Goal: Information Seeking & Learning: Learn about a topic

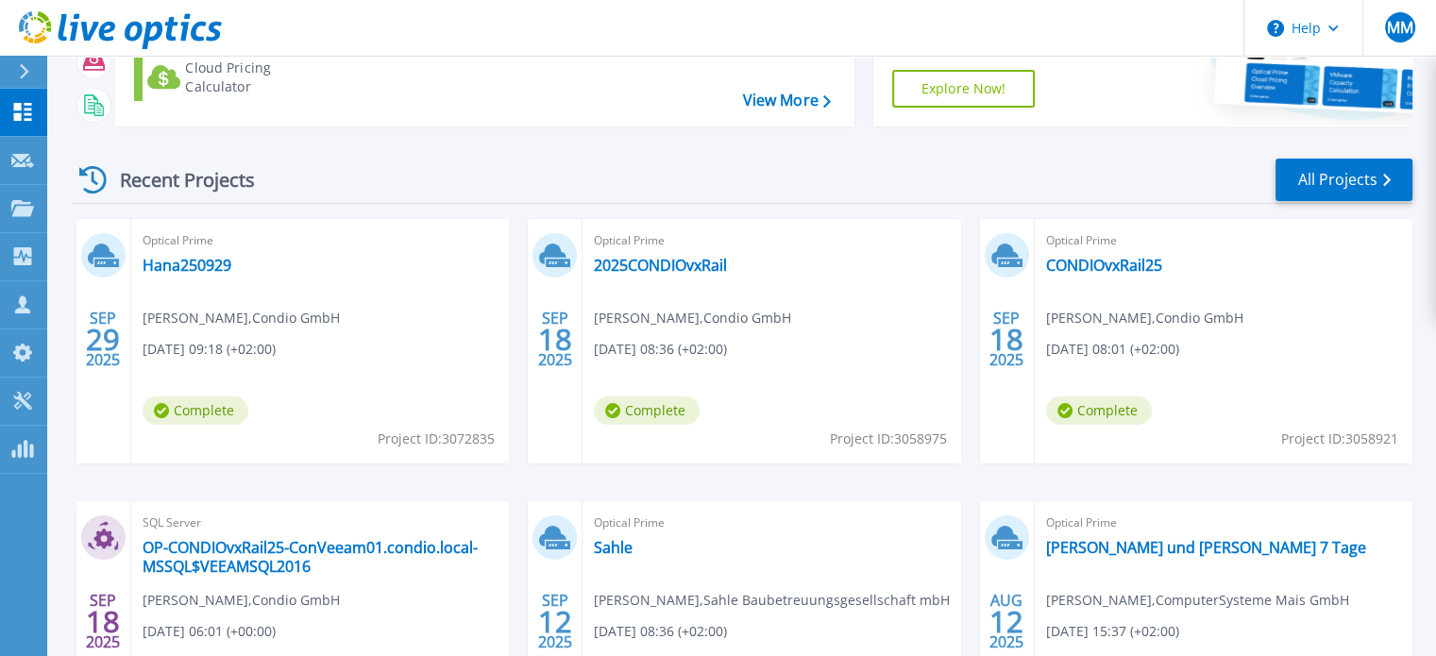
scroll to position [192, 0]
click at [203, 257] on link "Hana250929" at bounding box center [187, 264] width 89 height 19
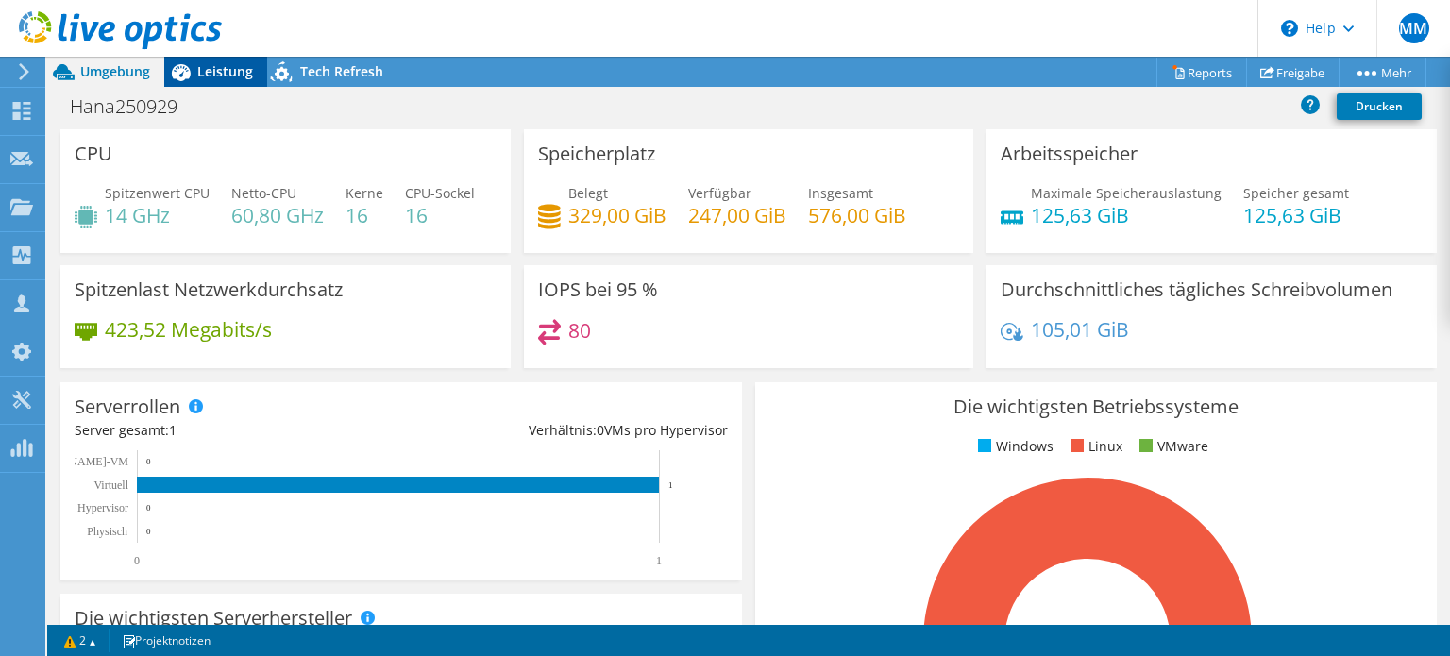
click at [235, 71] on span "Leistung" at bounding box center [225, 71] width 56 height 18
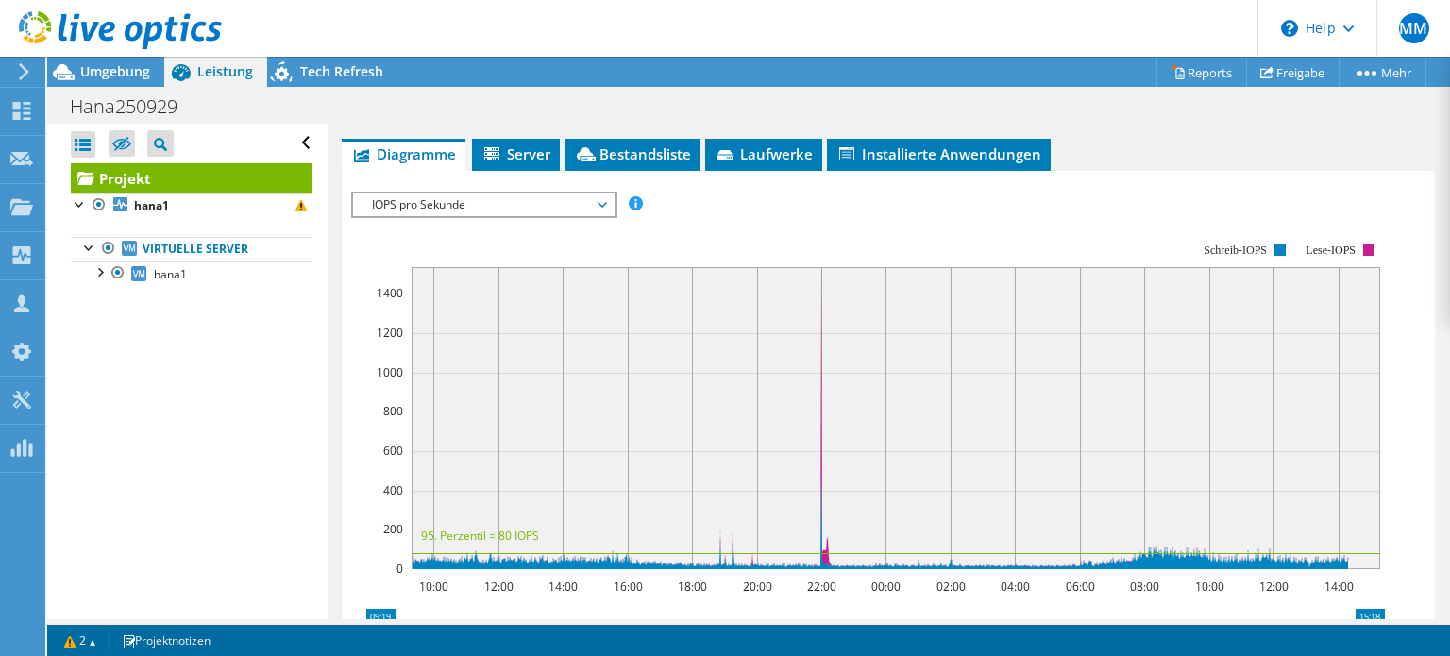
scroll to position [363, 0]
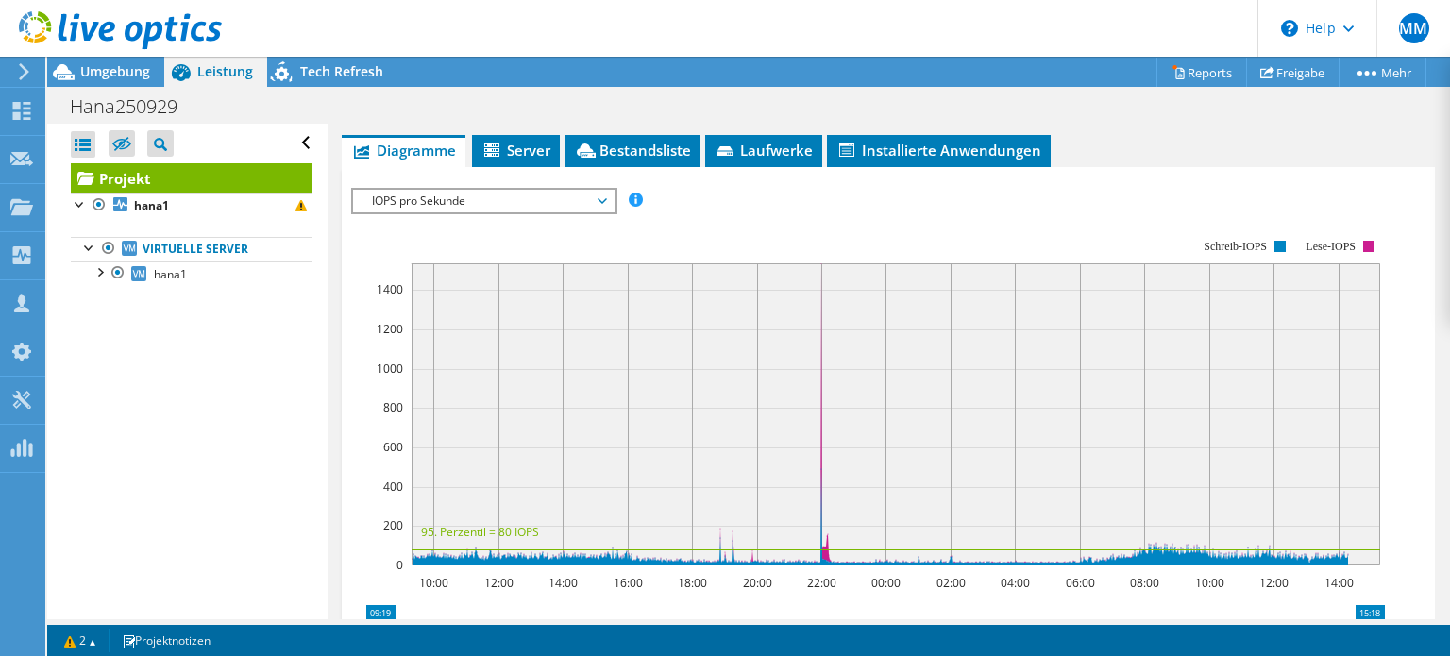
click at [603, 212] on span "IOPS pro Sekunde" at bounding box center [484, 201] width 243 height 23
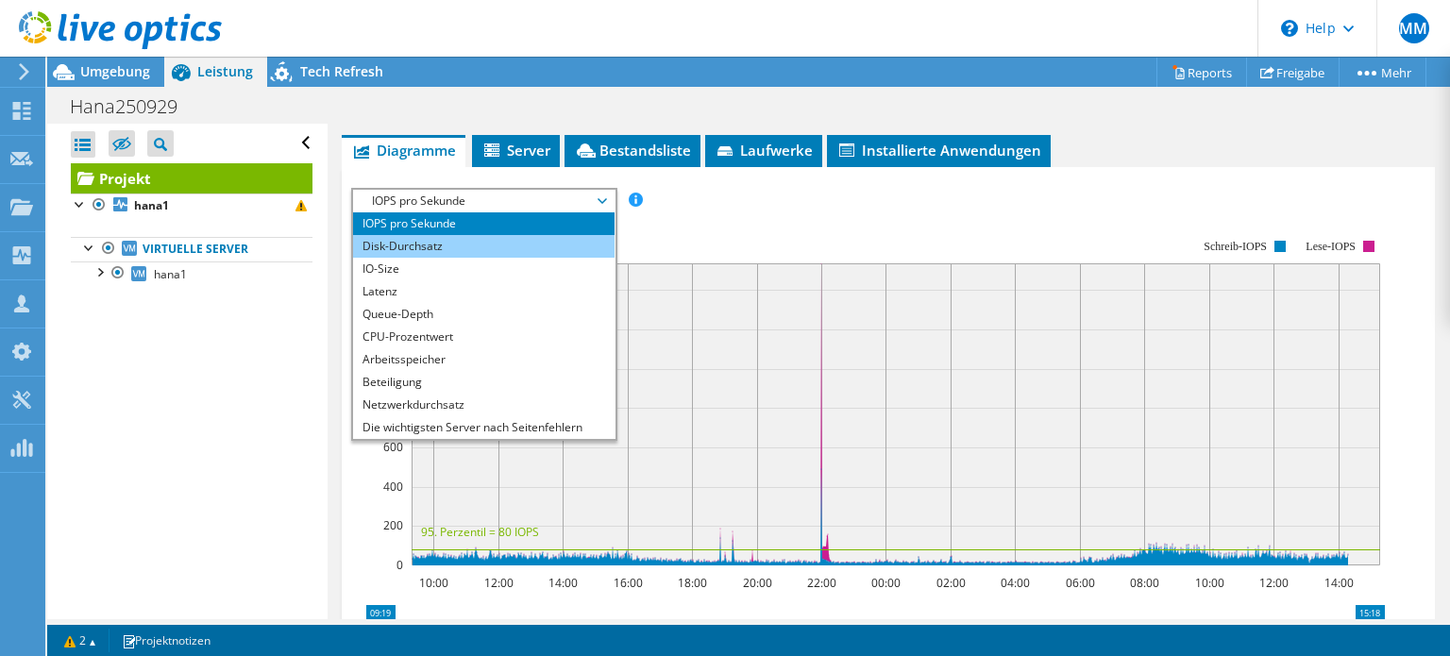
click at [575, 258] on li "Disk-Durchsatz" at bounding box center [484, 246] width 262 height 23
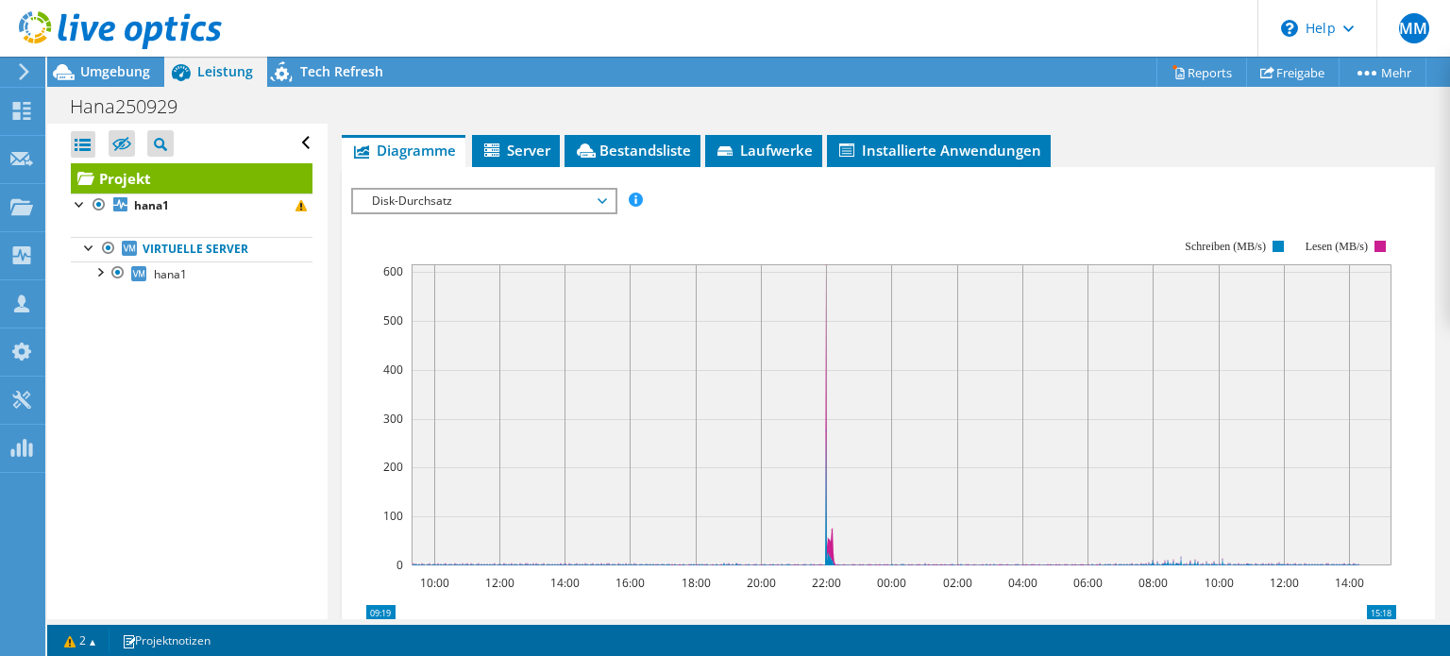
click at [599, 212] on span "Disk-Durchsatz" at bounding box center [484, 201] width 243 height 23
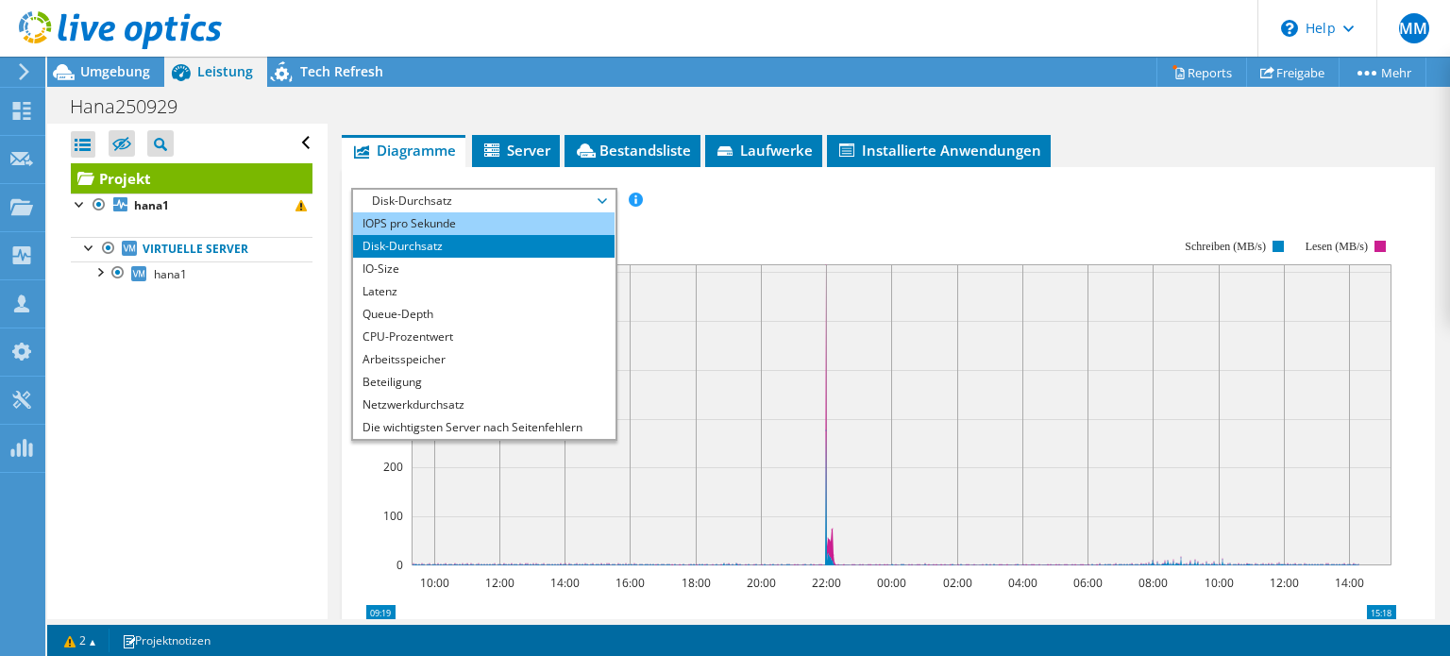
click at [577, 235] on li "IOPS pro Sekunde" at bounding box center [484, 223] width 262 height 23
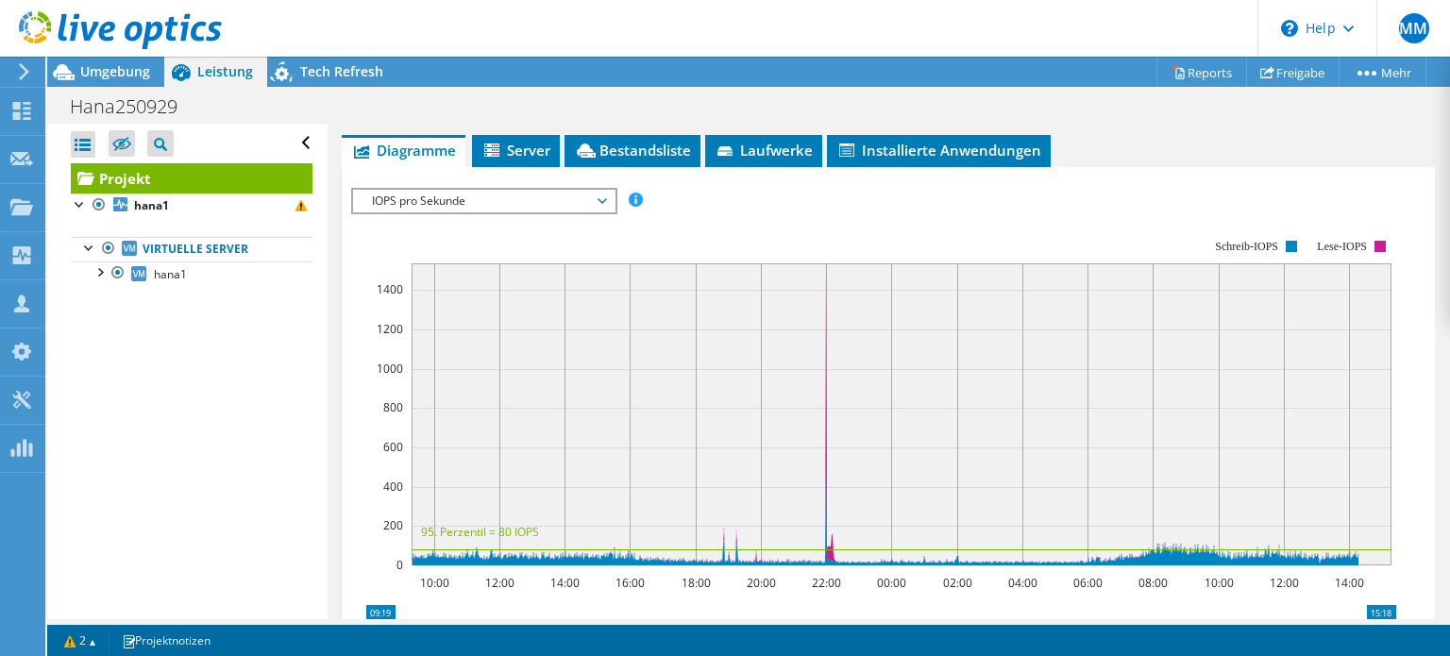
click at [610, 212] on span "IOPS pro Sekunde" at bounding box center [484, 201] width 262 height 23
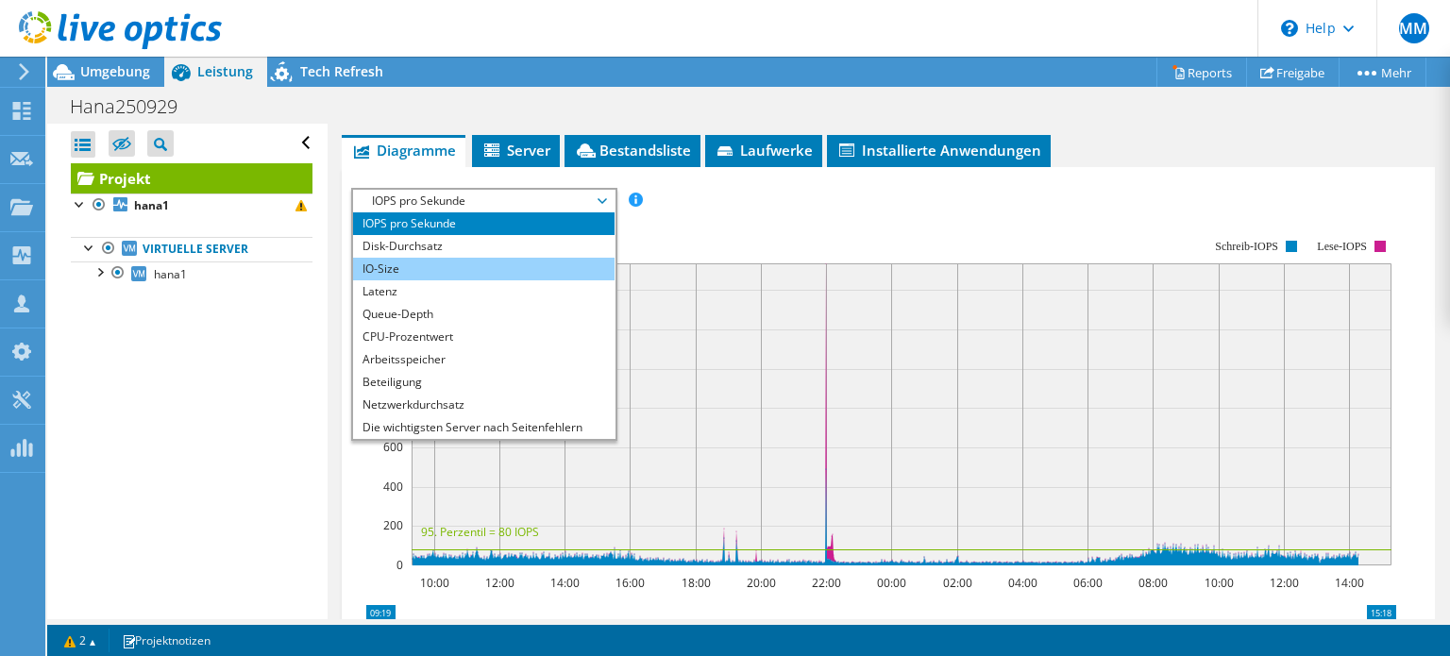
click at [571, 277] on li "IO-Size" at bounding box center [484, 269] width 262 height 23
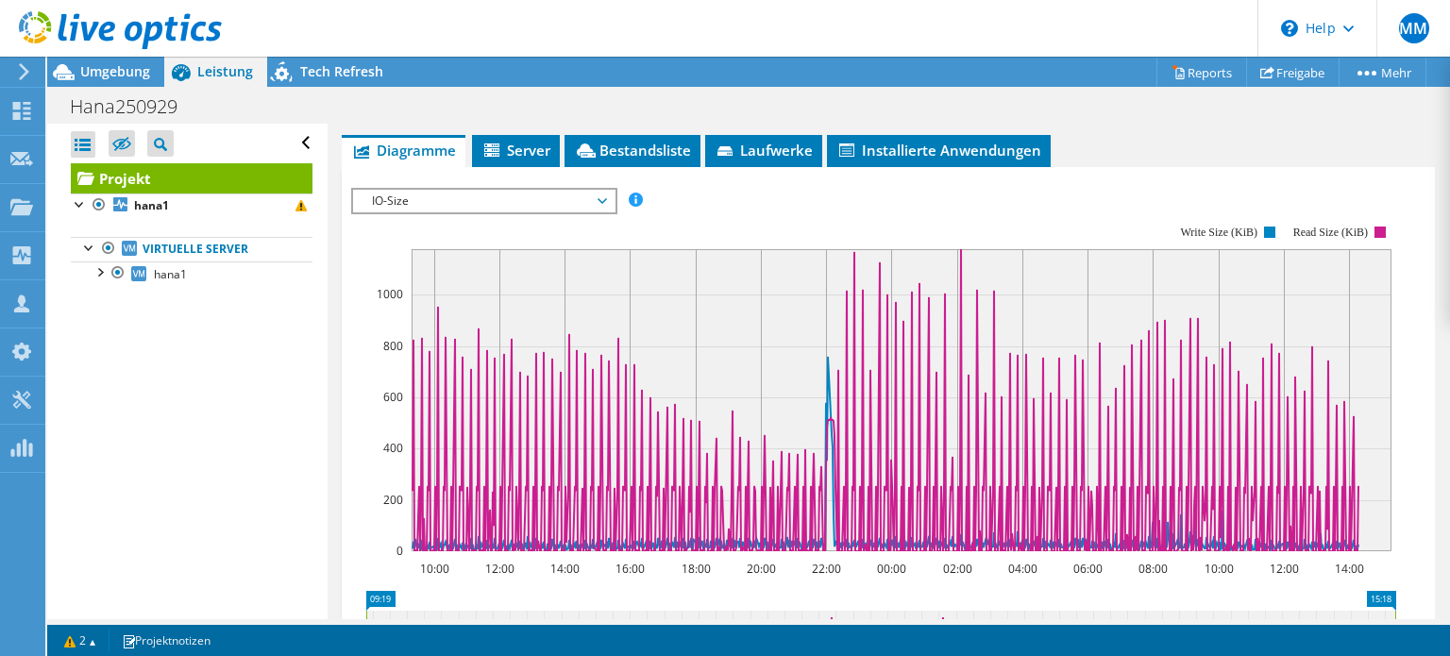
click at [605, 212] on span "IO-Size" at bounding box center [484, 201] width 243 height 23
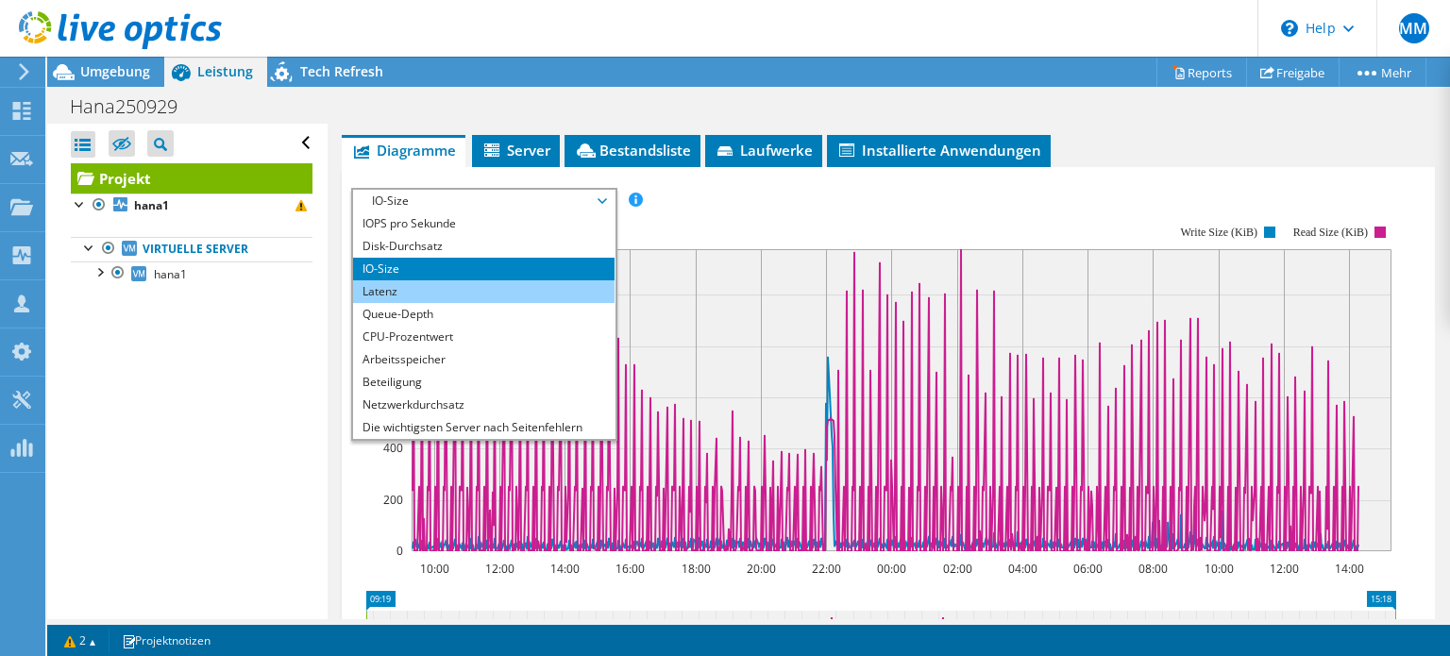
click at [529, 303] on li "Latenz" at bounding box center [484, 291] width 262 height 23
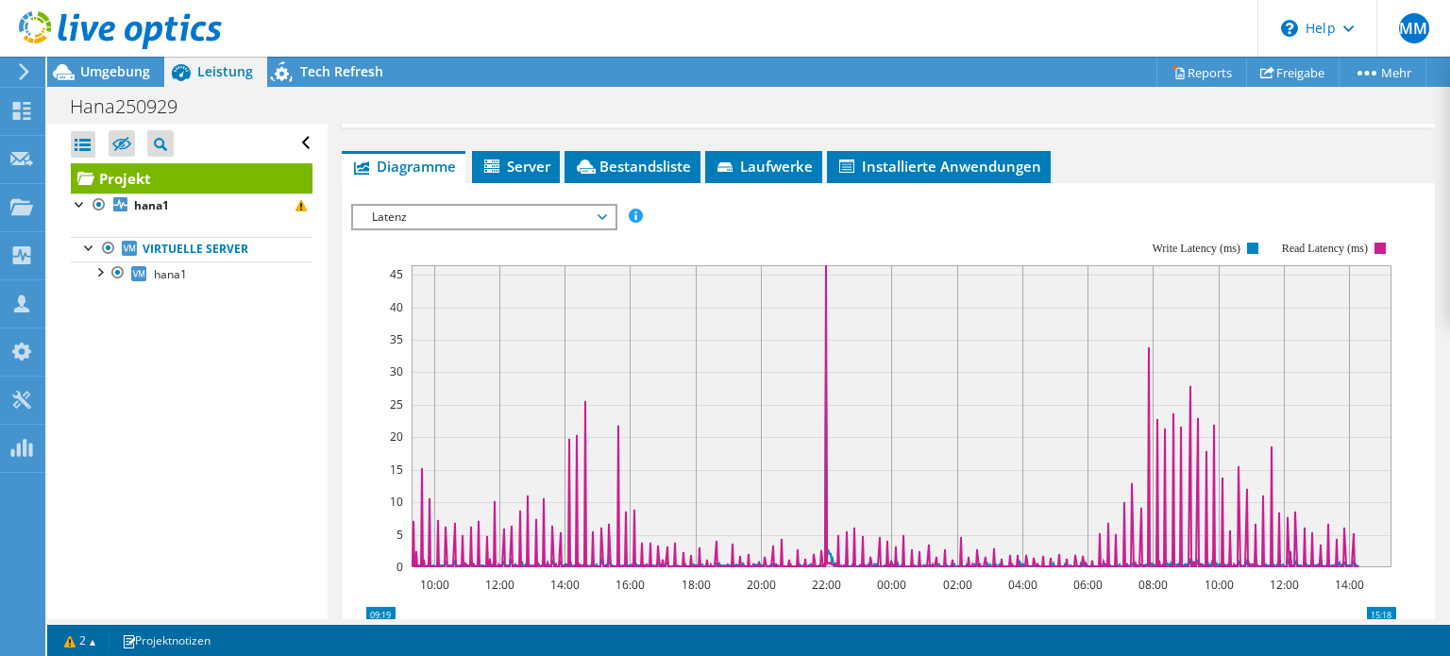
scroll to position [134, 0]
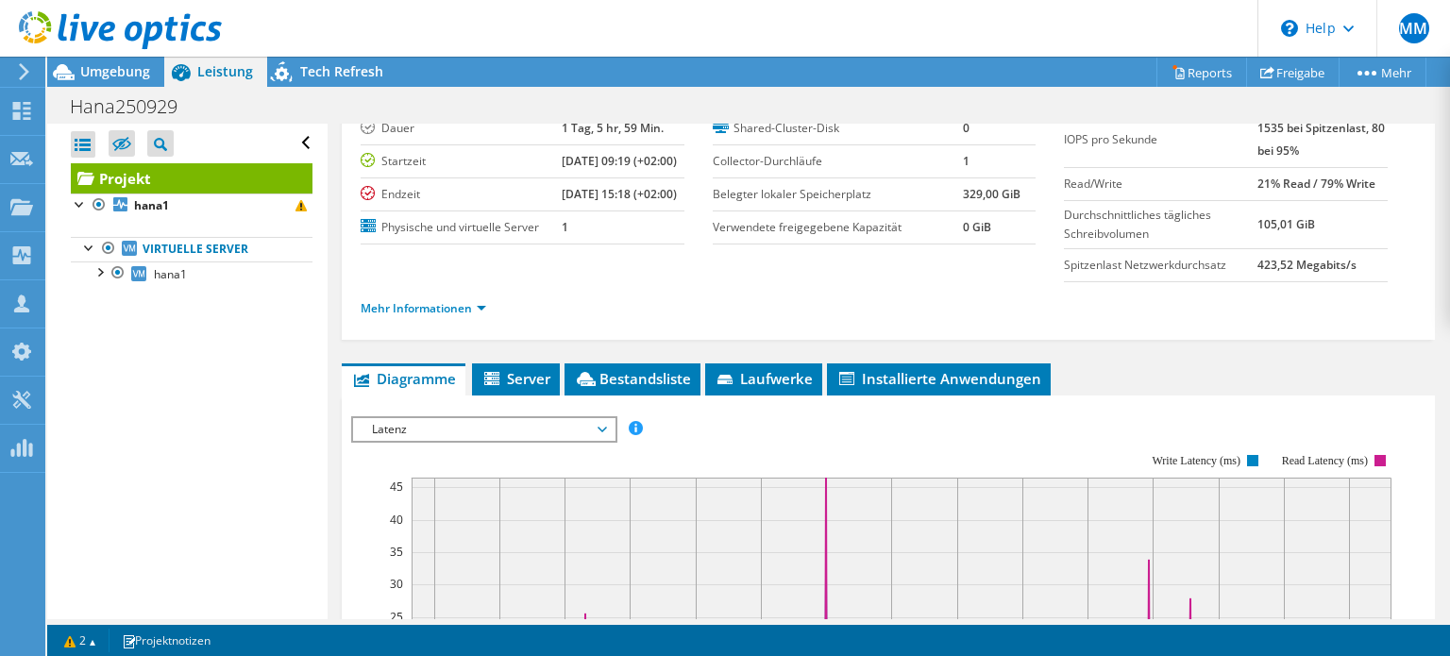
click at [602, 434] on div "Latenz IOPS pro Sekunde Disk-Durchsatz IO-Size Latenz Queue-Depth CPU-Prozentwe…" at bounding box center [484, 429] width 266 height 26
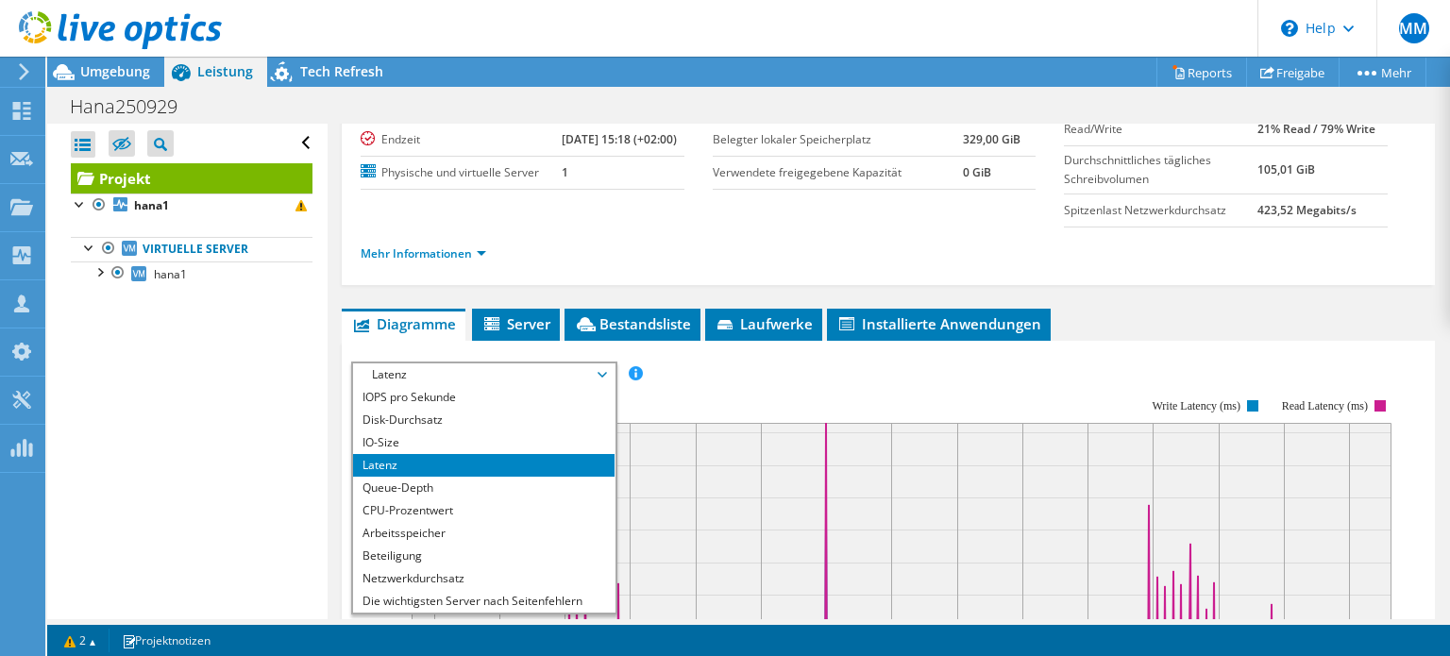
scroll to position [189, 0]
click at [575, 500] on li "Queue-Depth" at bounding box center [484, 488] width 262 height 23
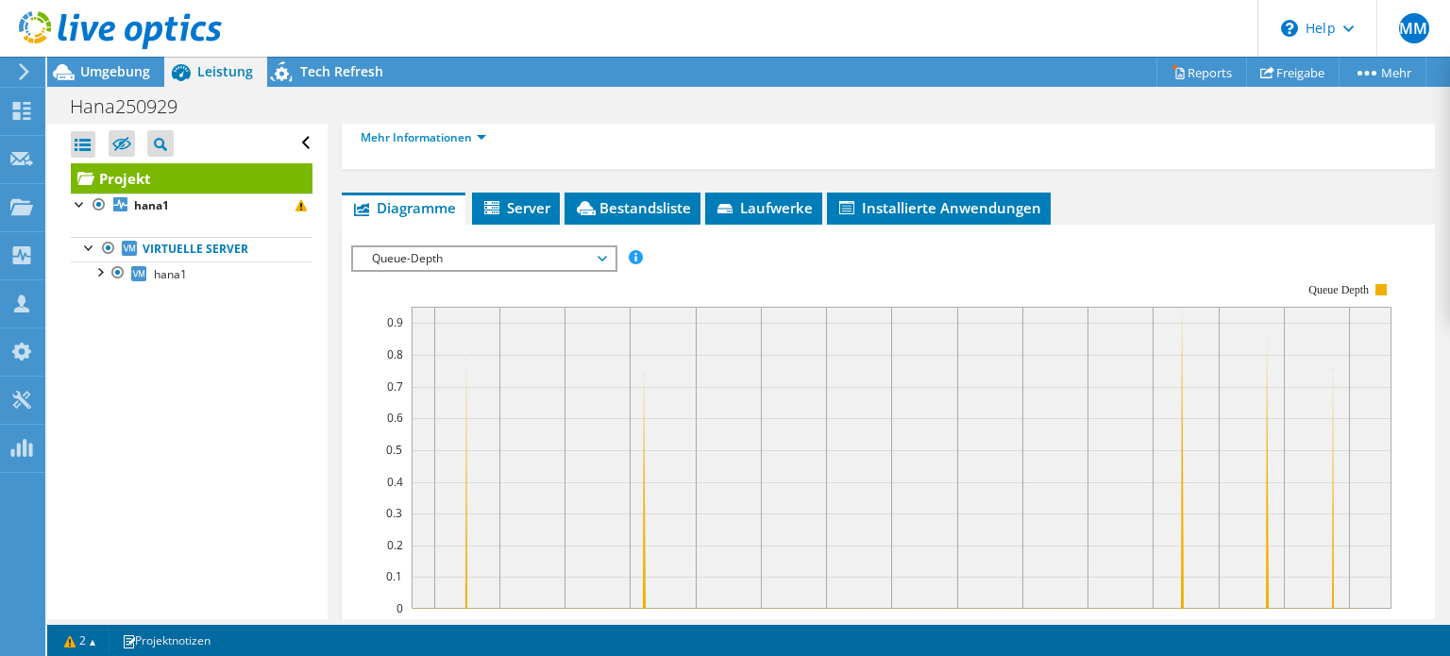
scroll to position [304, 0]
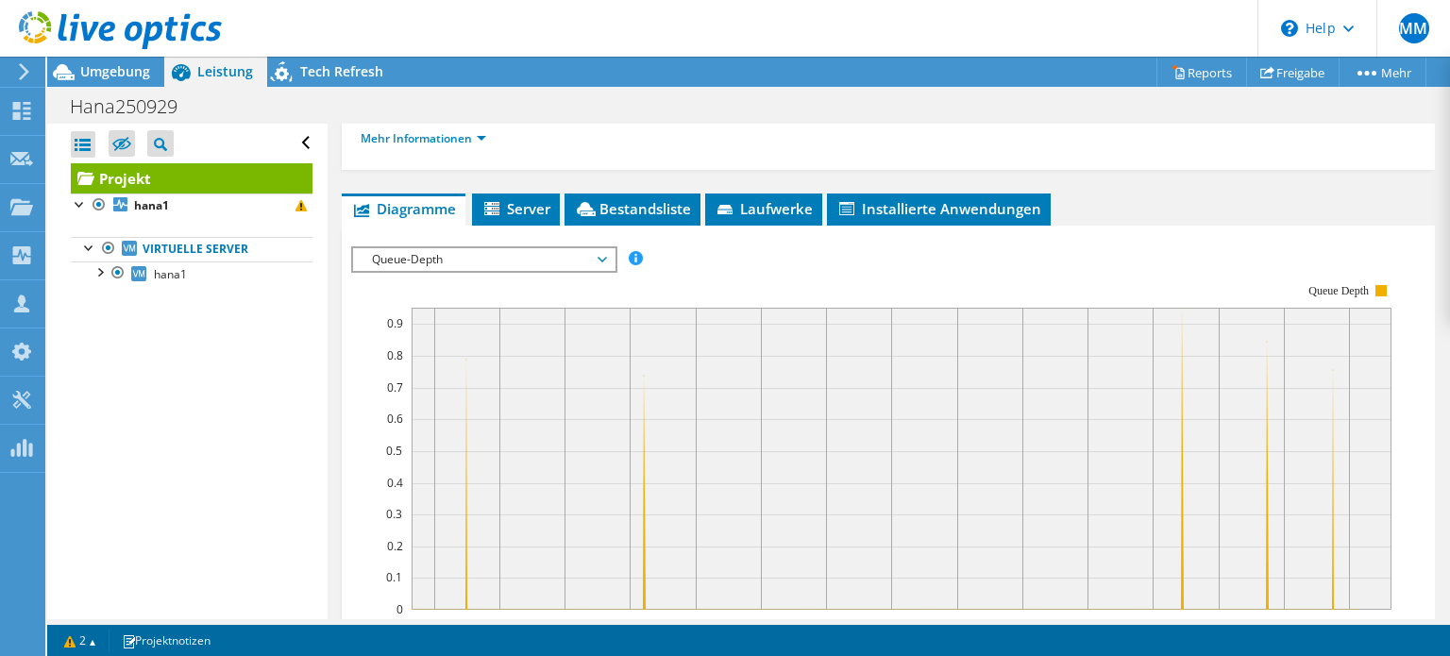
click at [605, 271] on span "Queue-Depth" at bounding box center [484, 259] width 243 height 23
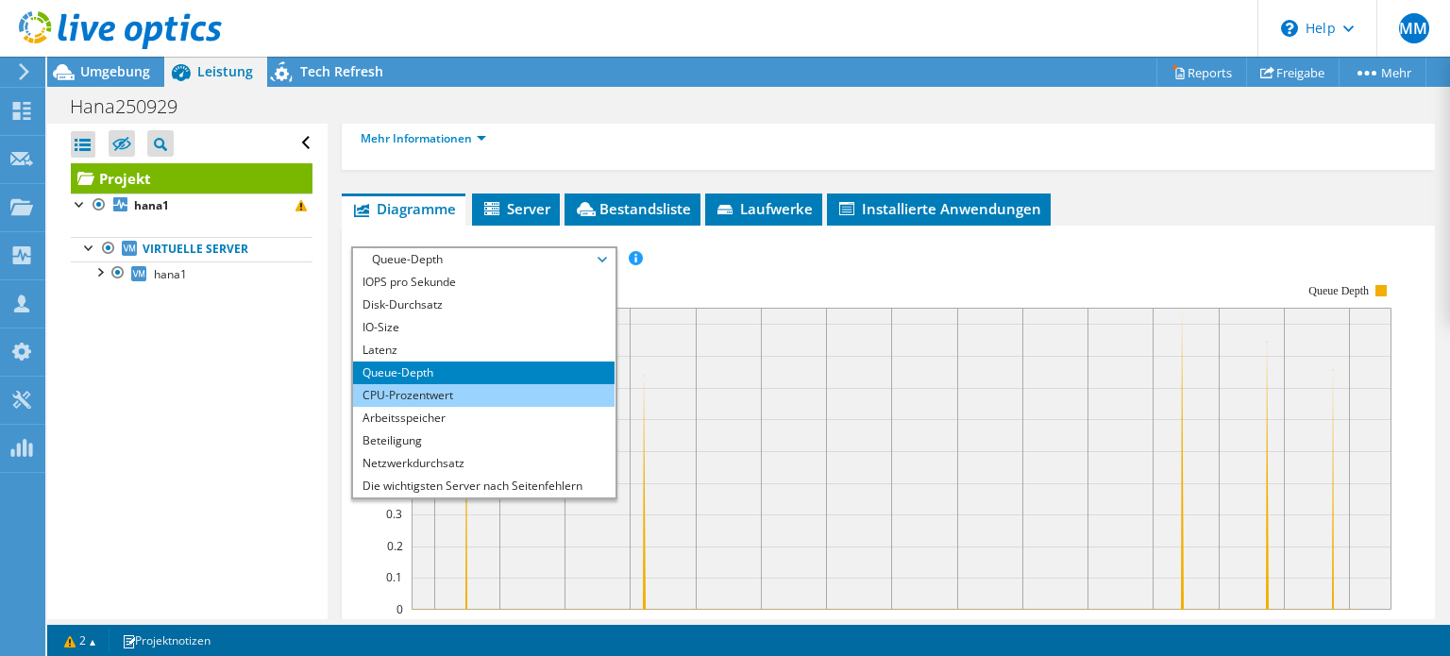
click at [541, 403] on li "CPU-Prozentwert" at bounding box center [484, 395] width 262 height 23
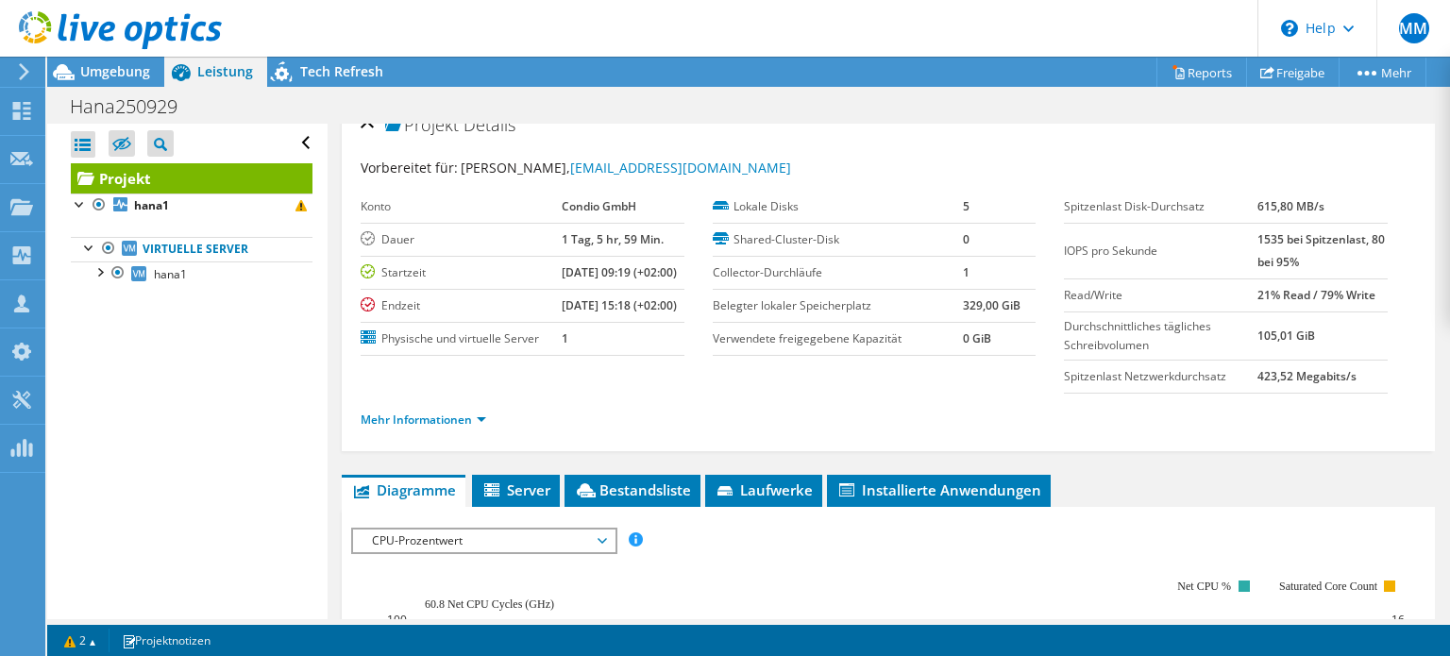
scroll to position [0, 0]
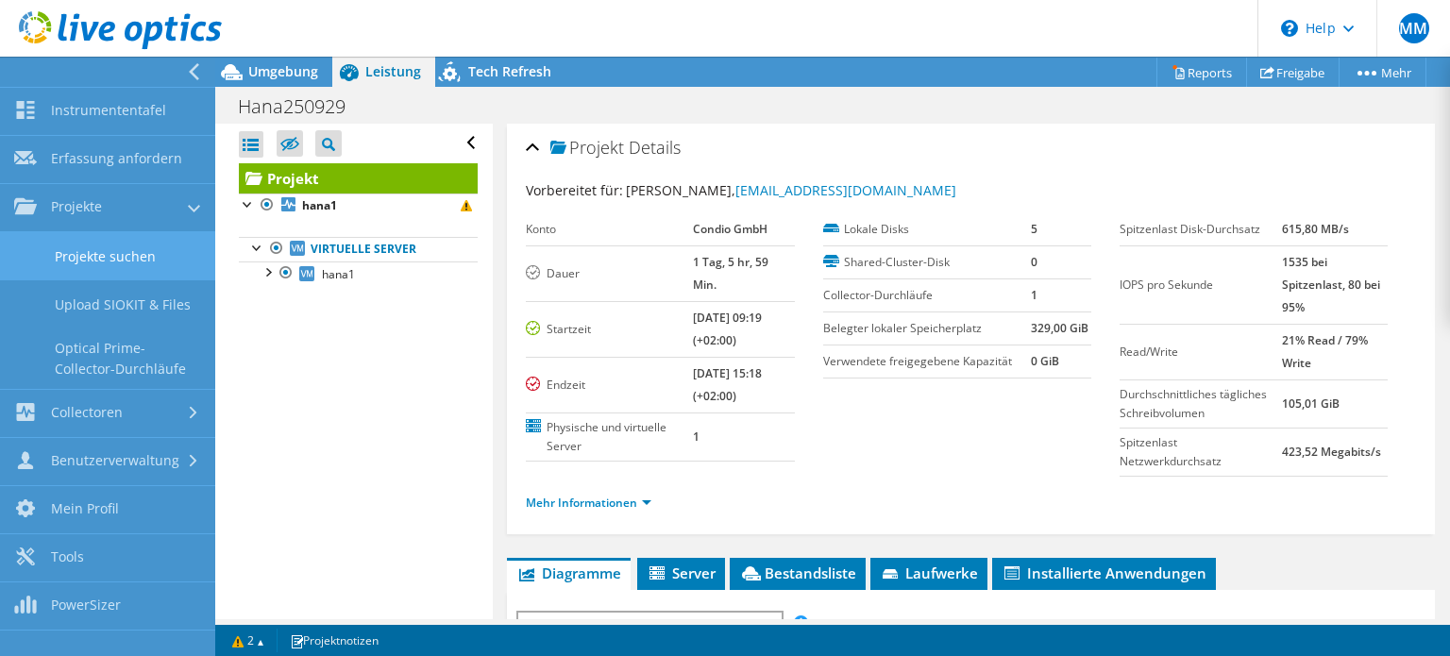
click at [103, 246] on link "Projekte suchen" at bounding box center [107, 256] width 215 height 48
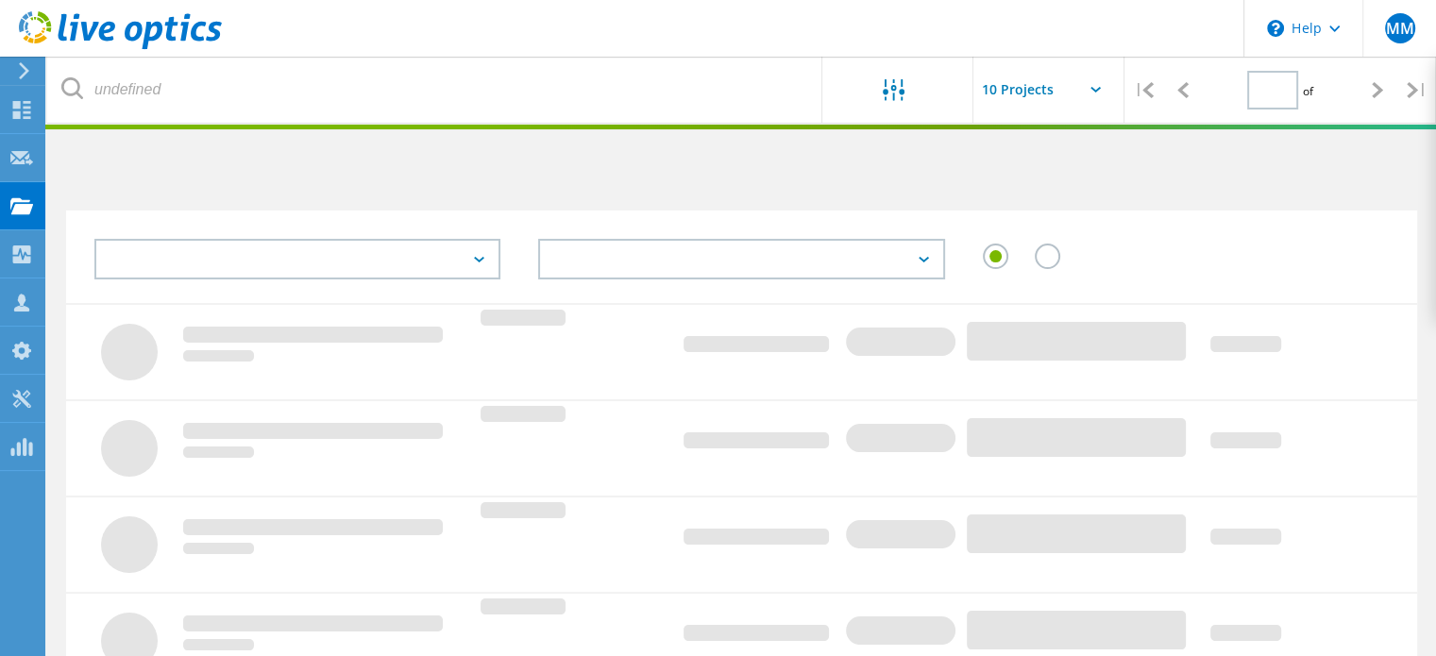
type input "1"
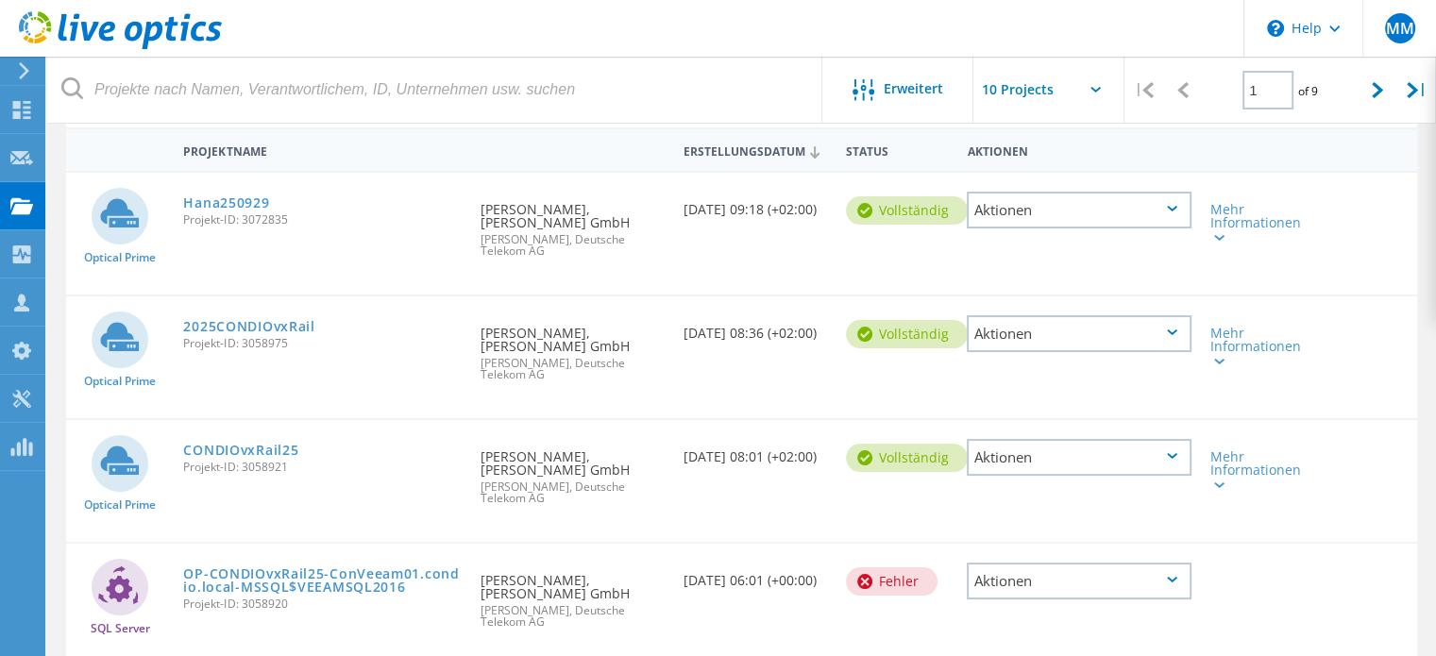
scroll to position [145, 0]
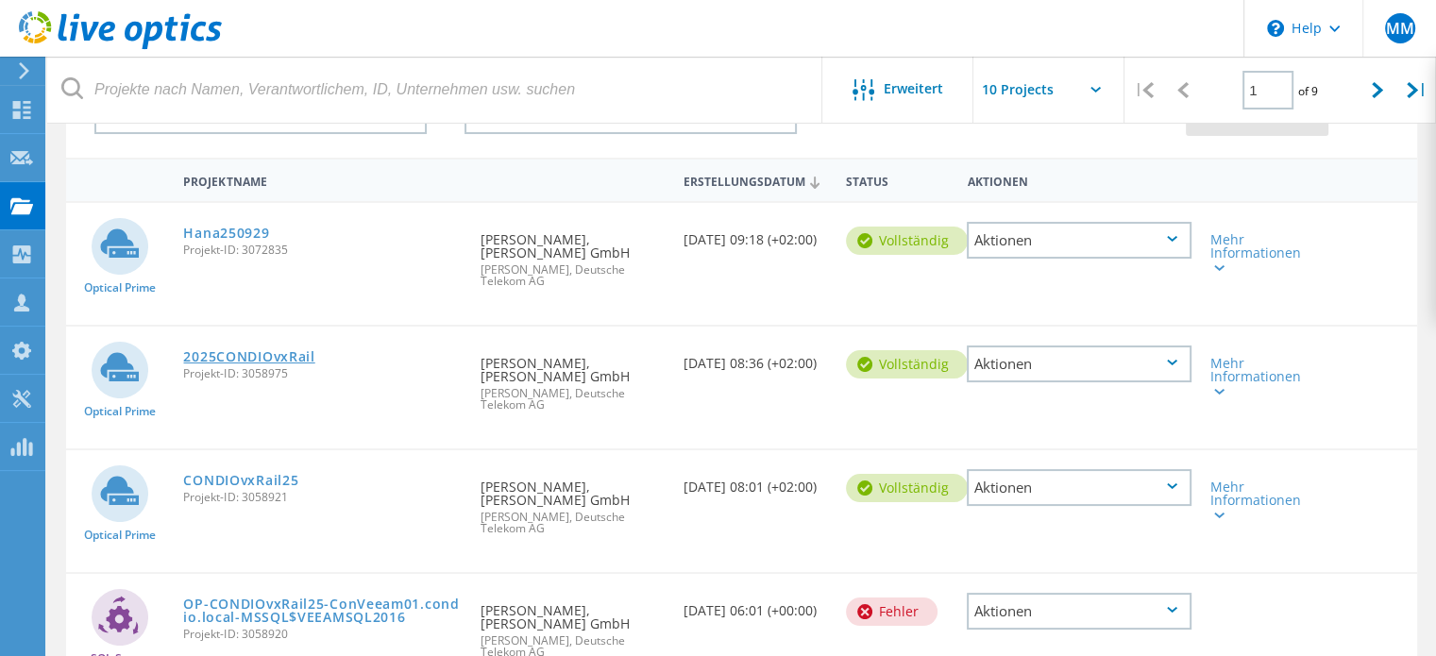
click at [294, 350] on link "2025CONDIOvxRail" at bounding box center [248, 356] width 131 height 13
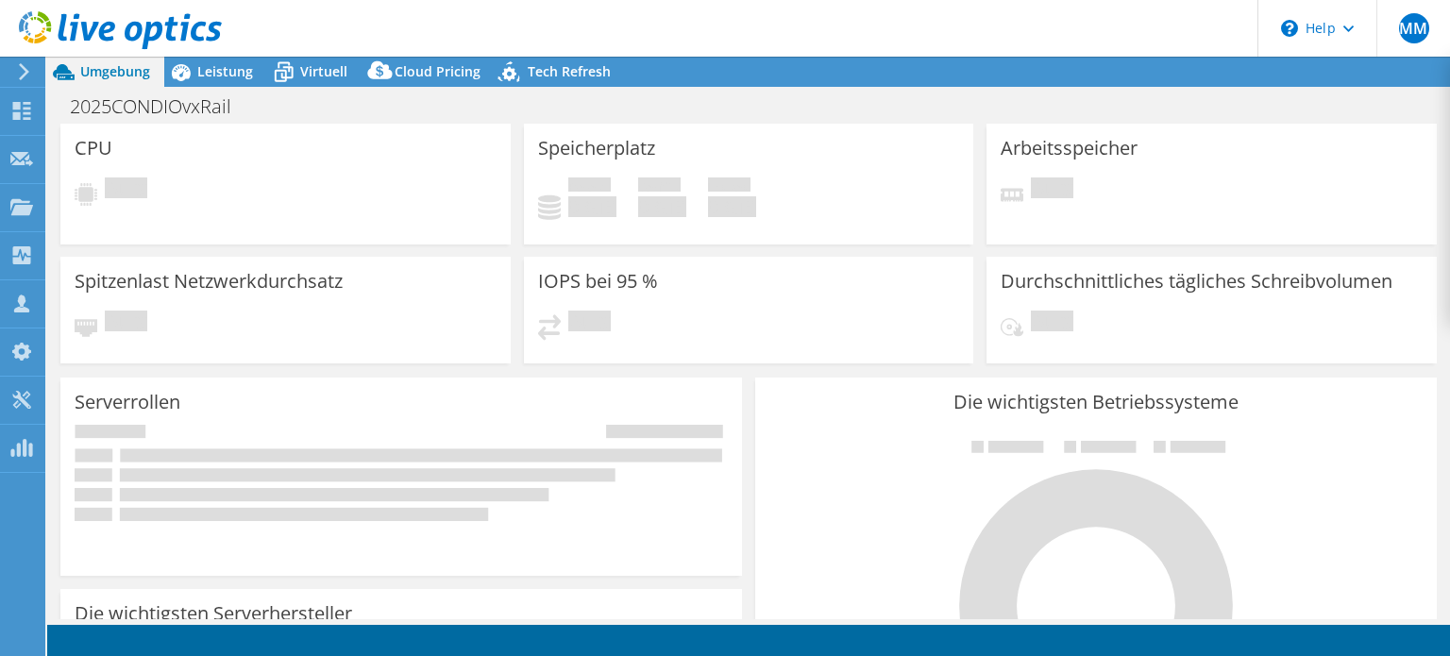
select select "USD"
select select "EUFrankfurt"
select select "EUR"
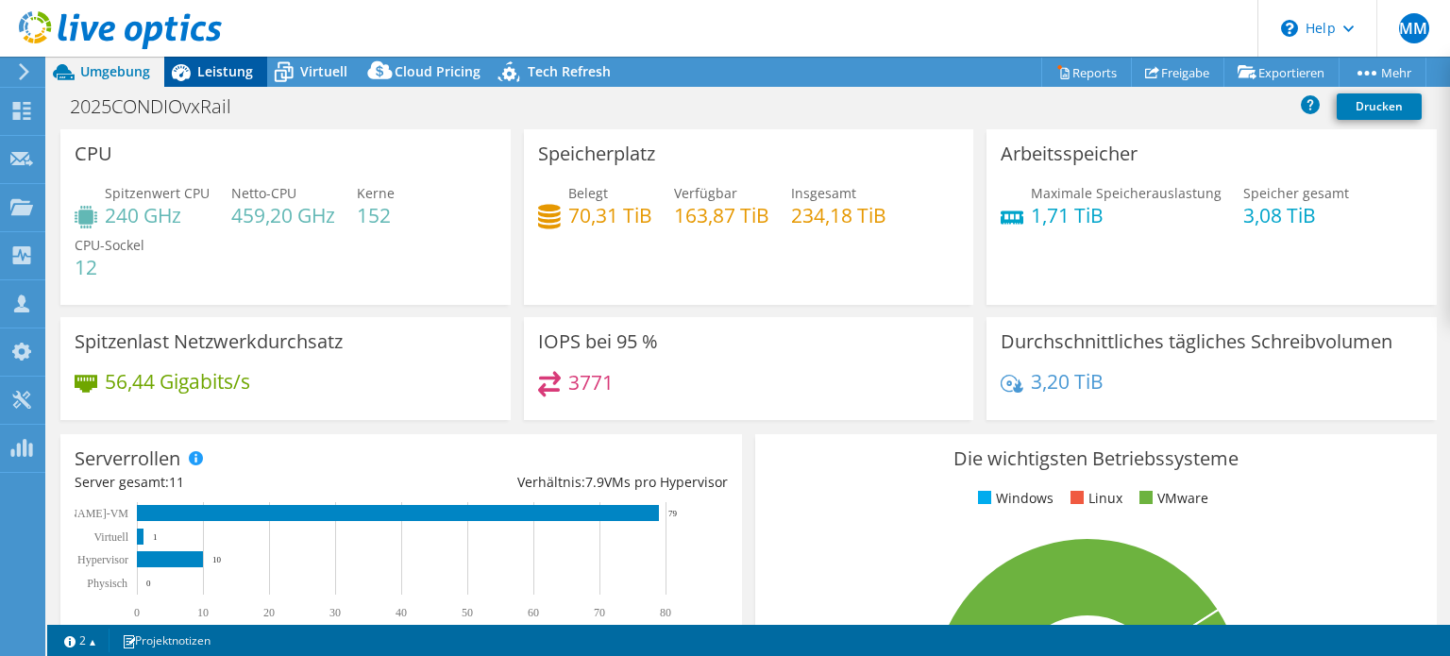
click at [219, 73] on span "Leistung" at bounding box center [225, 71] width 56 height 18
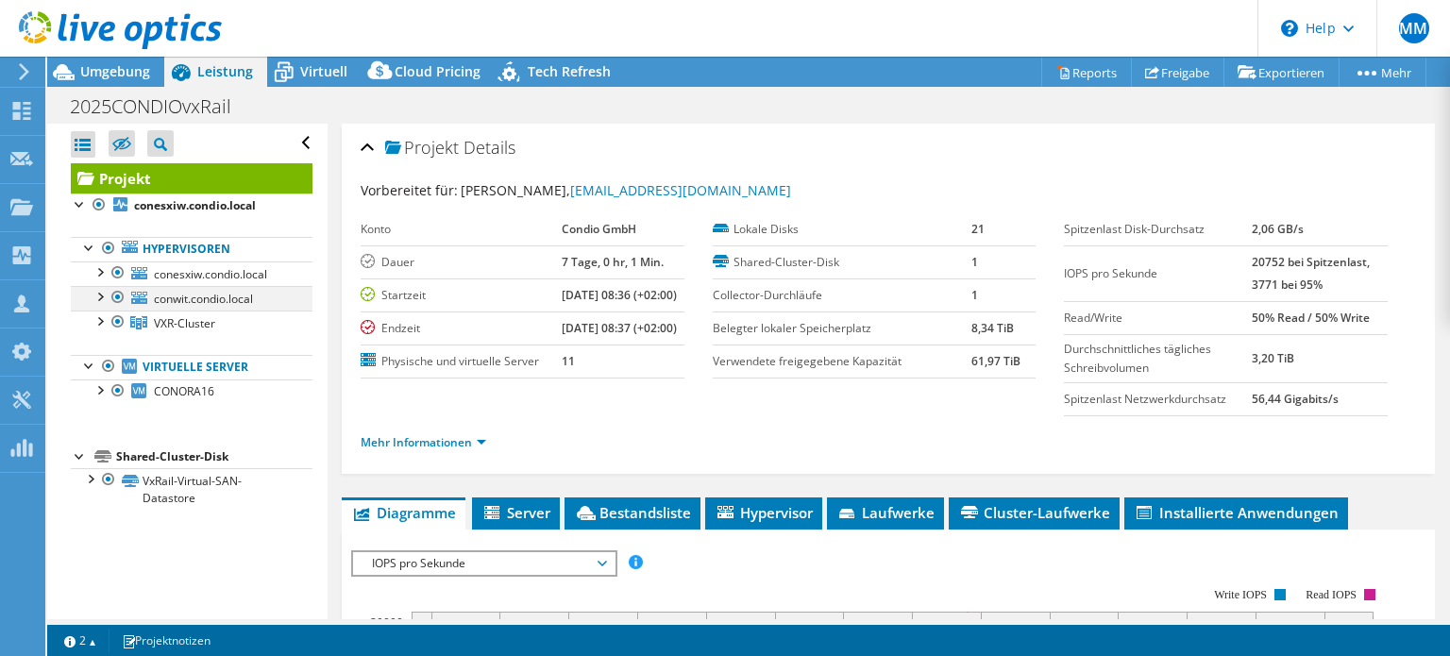
click at [117, 297] on div at bounding box center [118, 297] width 19 height 23
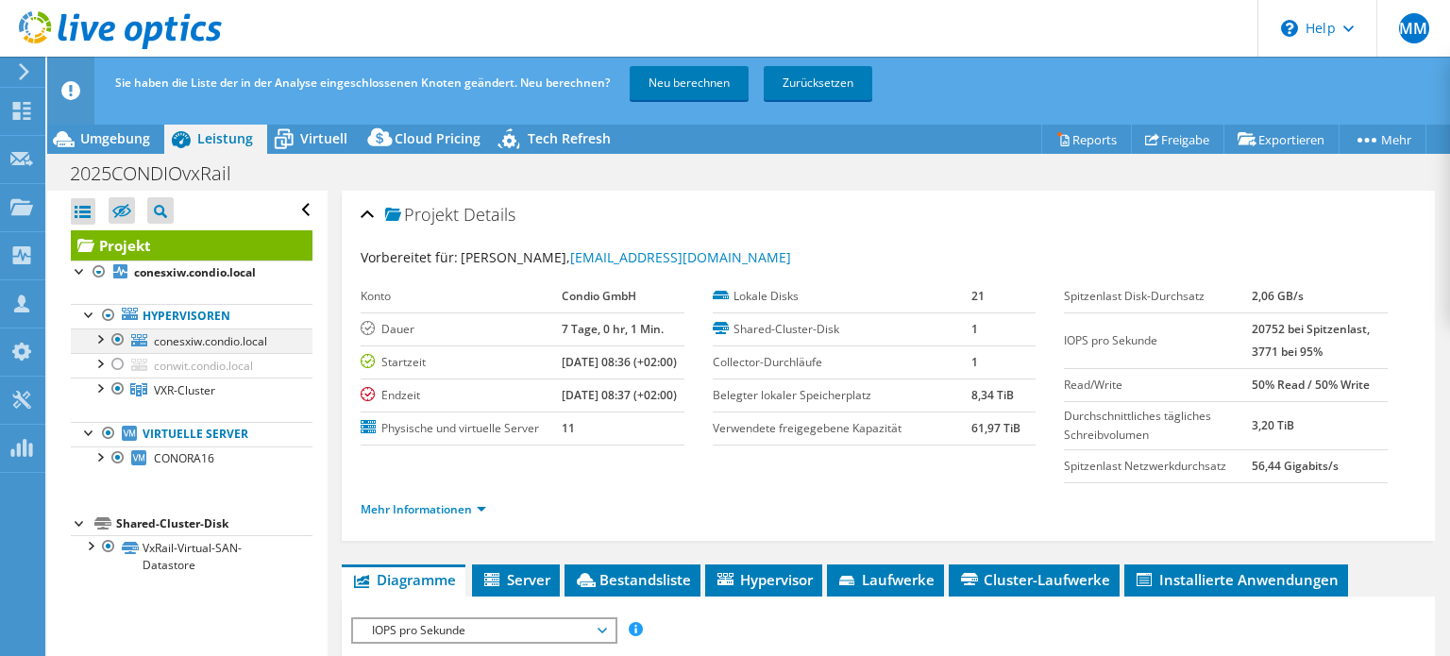
click at [116, 337] on div at bounding box center [118, 340] width 19 height 23
click at [719, 90] on link "Neu berechnen" at bounding box center [689, 83] width 119 height 34
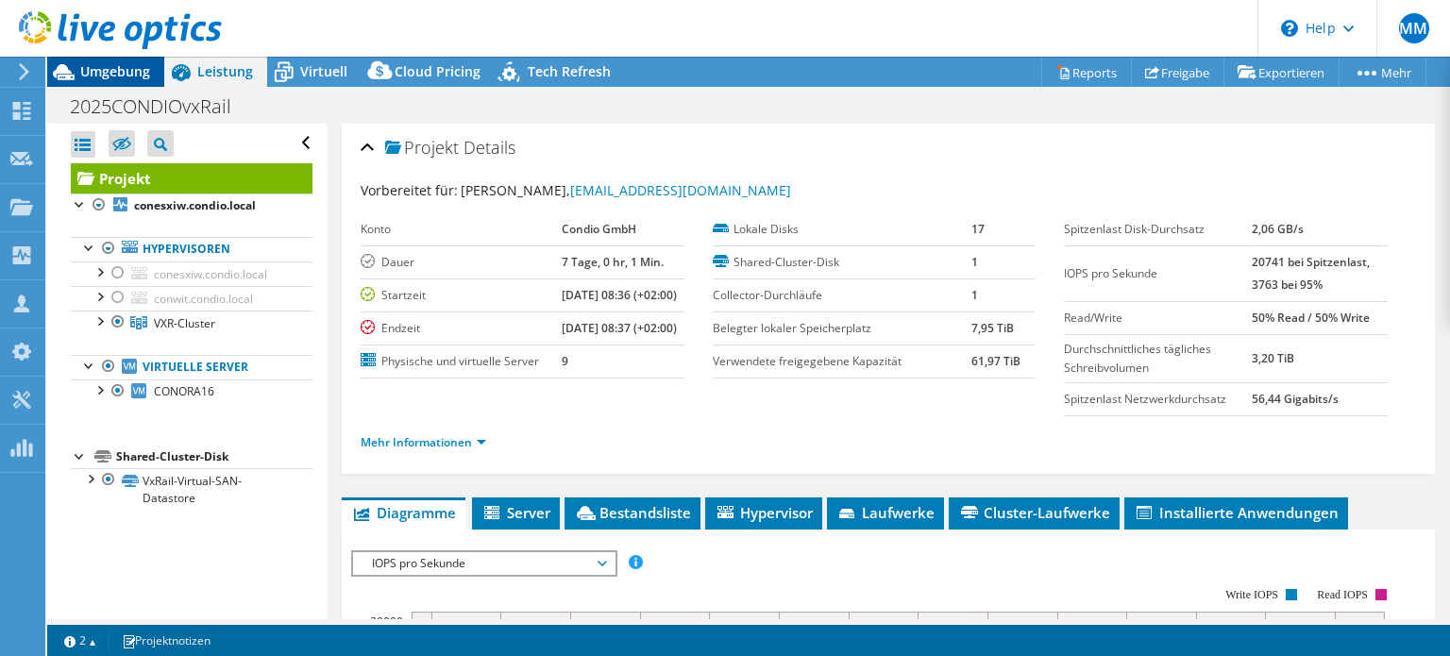
click at [118, 70] on span "Umgebung" at bounding box center [115, 71] width 70 height 18
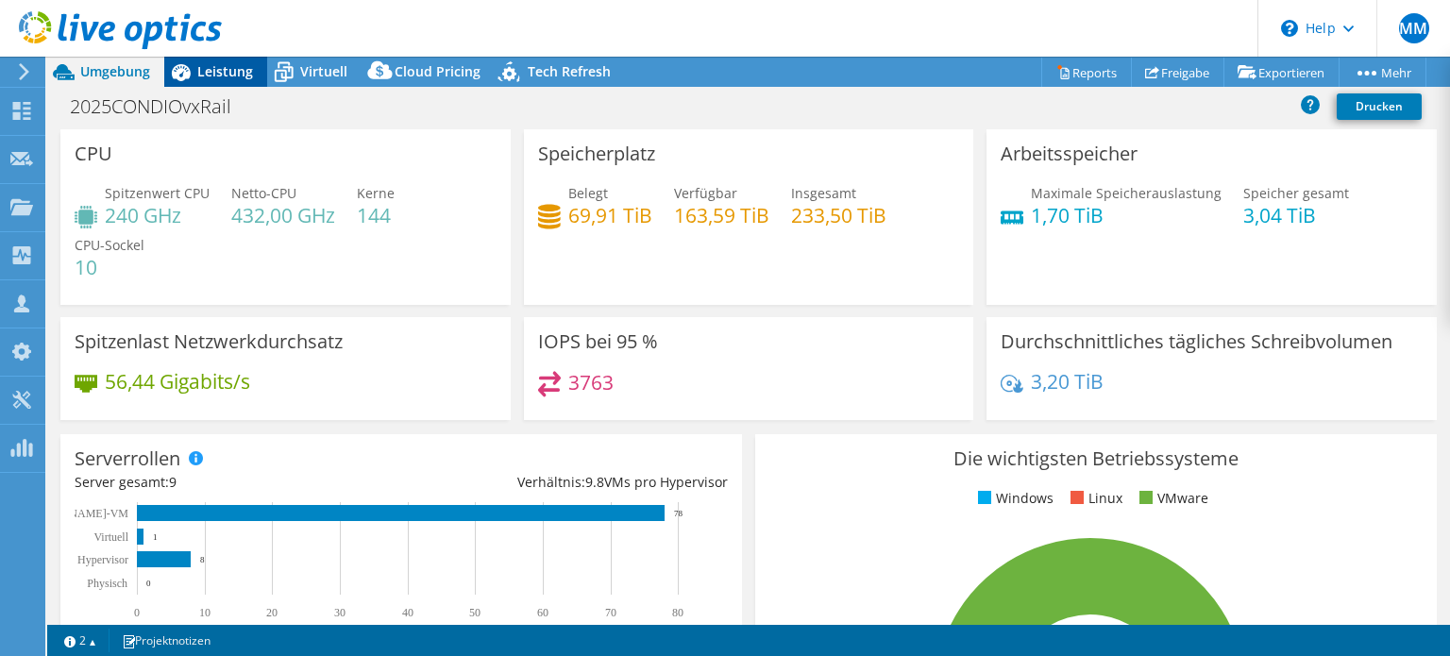
click at [212, 82] on div "Leistung" at bounding box center [215, 72] width 103 height 30
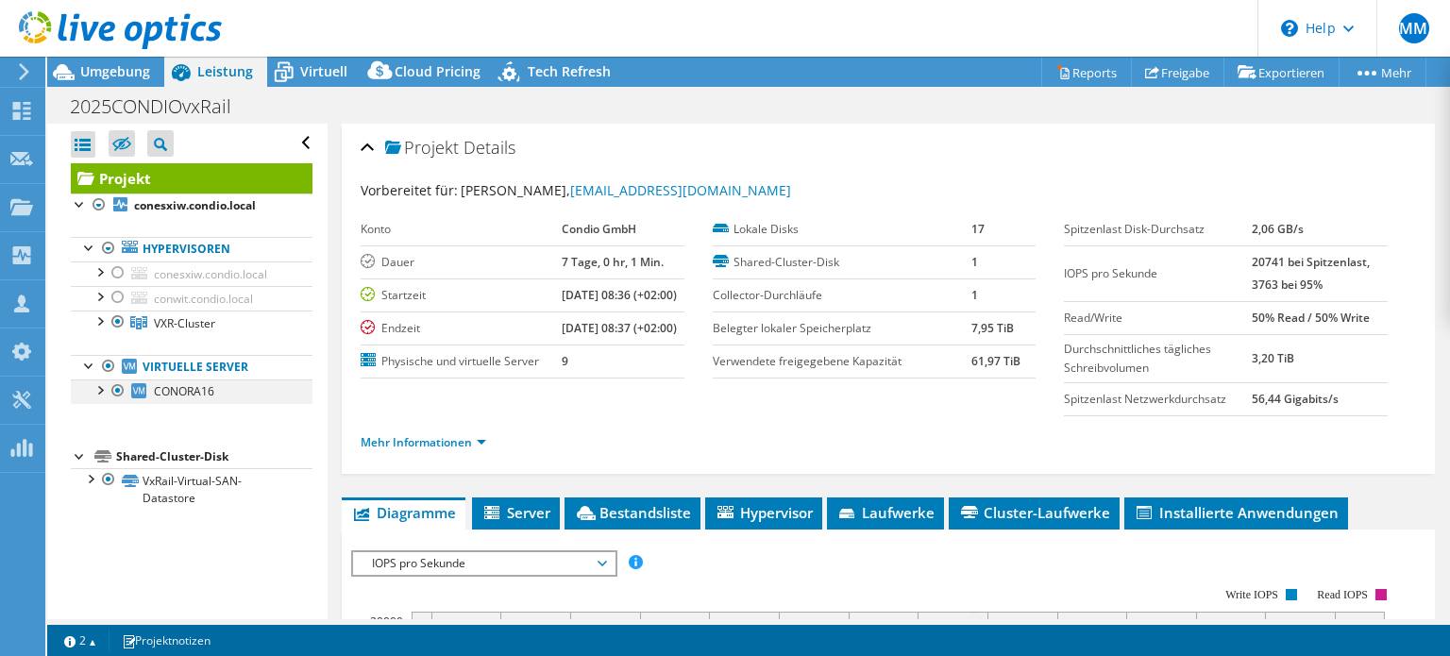
click at [117, 390] on div at bounding box center [118, 391] width 19 height 23
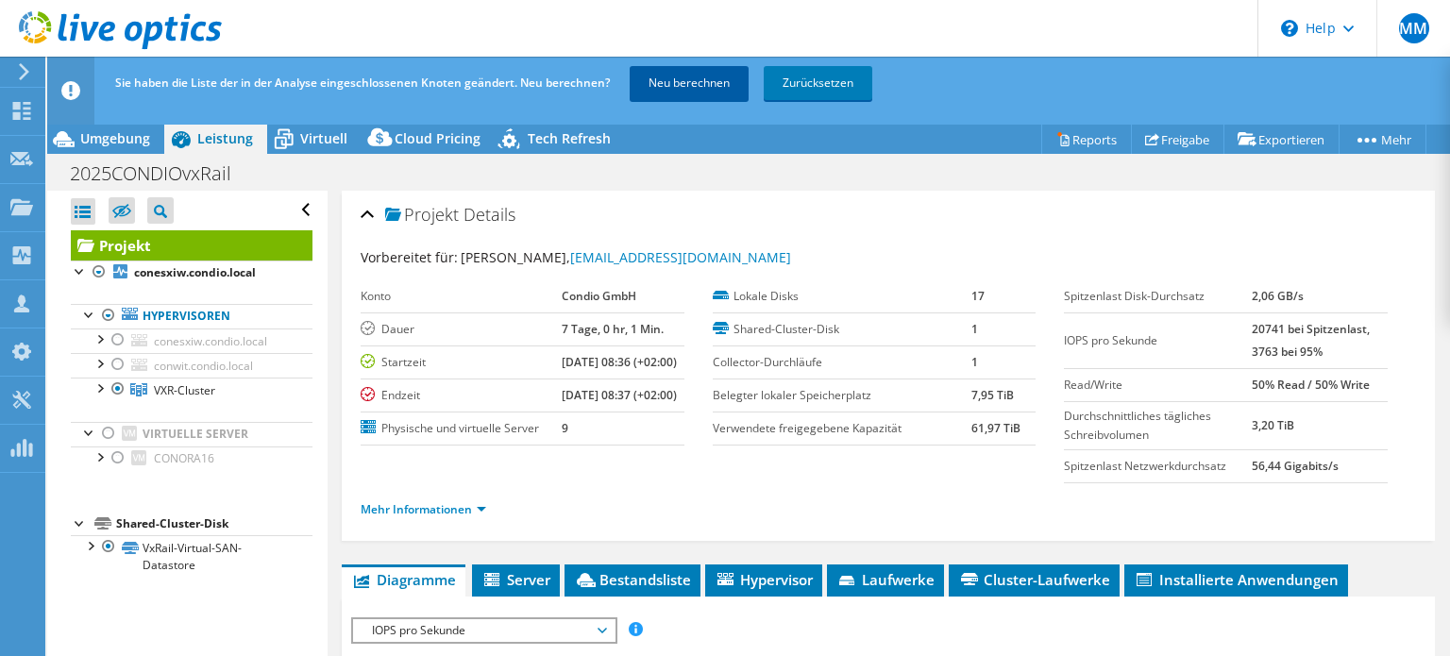
click at [714, 79] on link "Neu berechnen" at bounding box center [689, 83] width 119 height 34
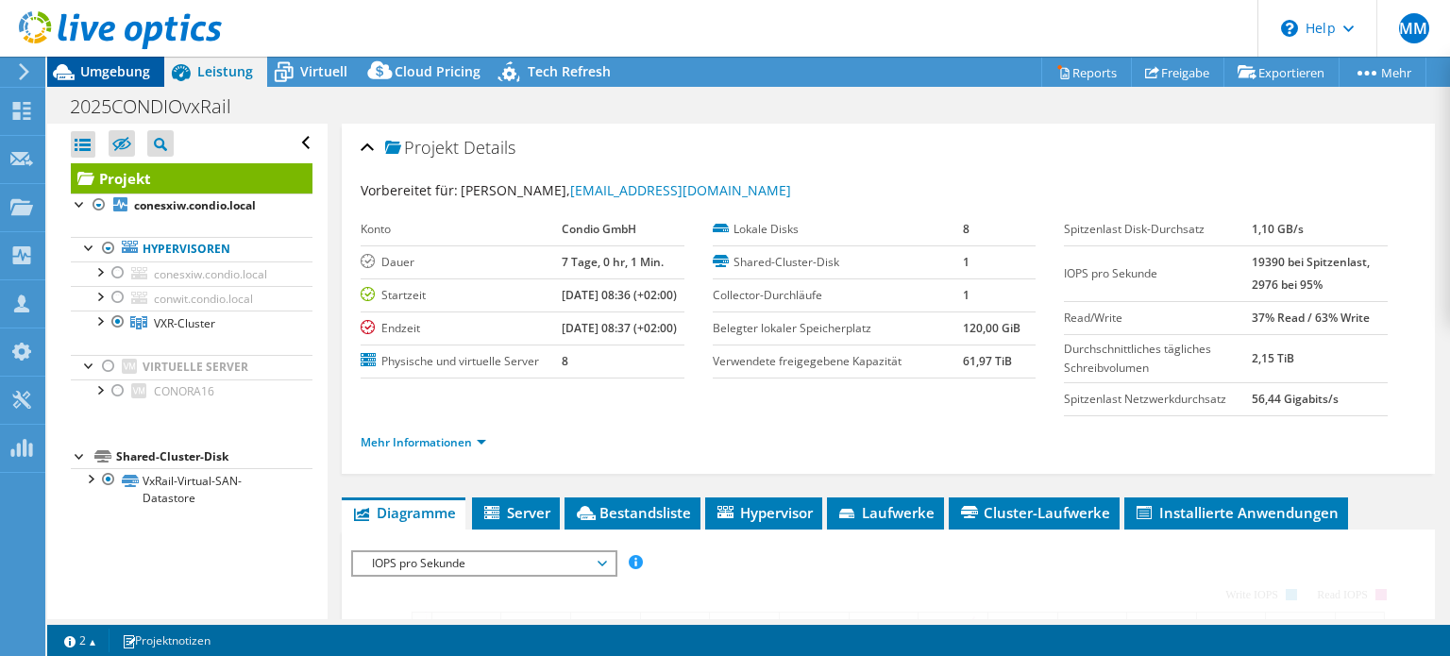
click at [139, 63] on span "Umgebung" at bounding box center [115, 71] width 70 height 18
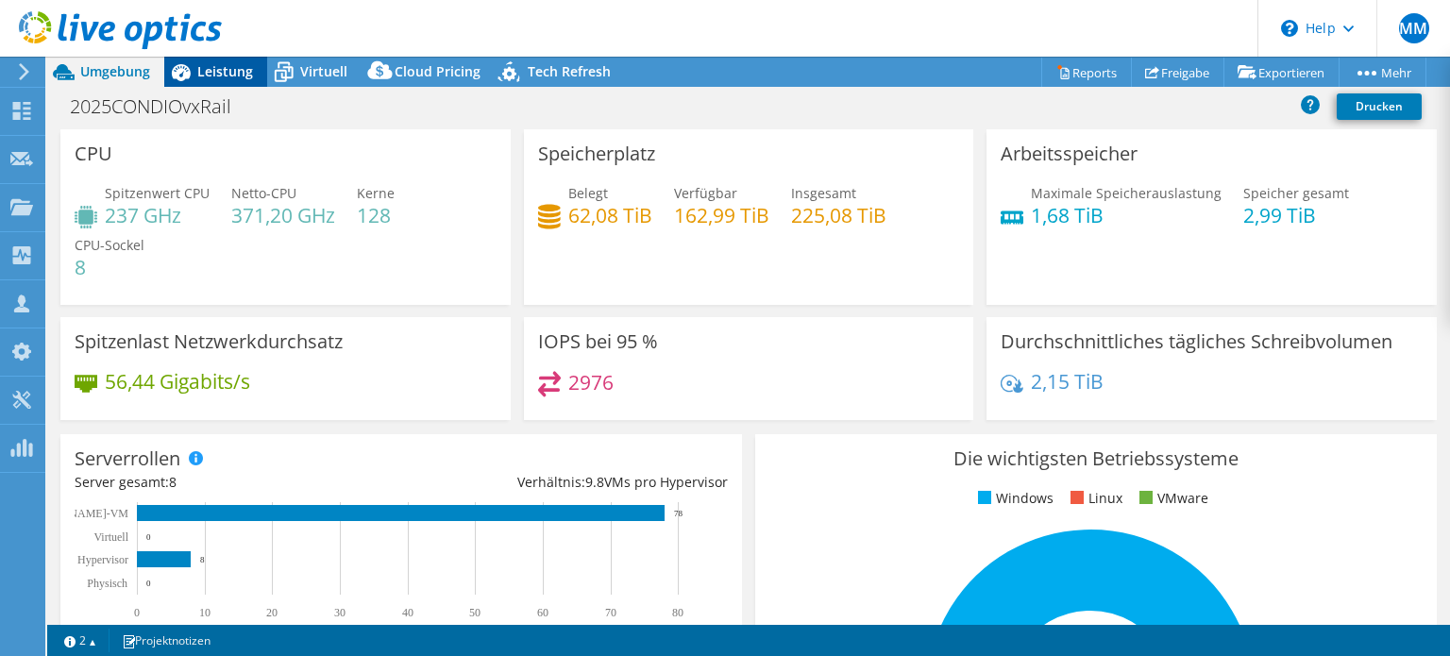
click at [225, 78] on span "Leistung" at bounding box center [225, 71] width 56 height 18
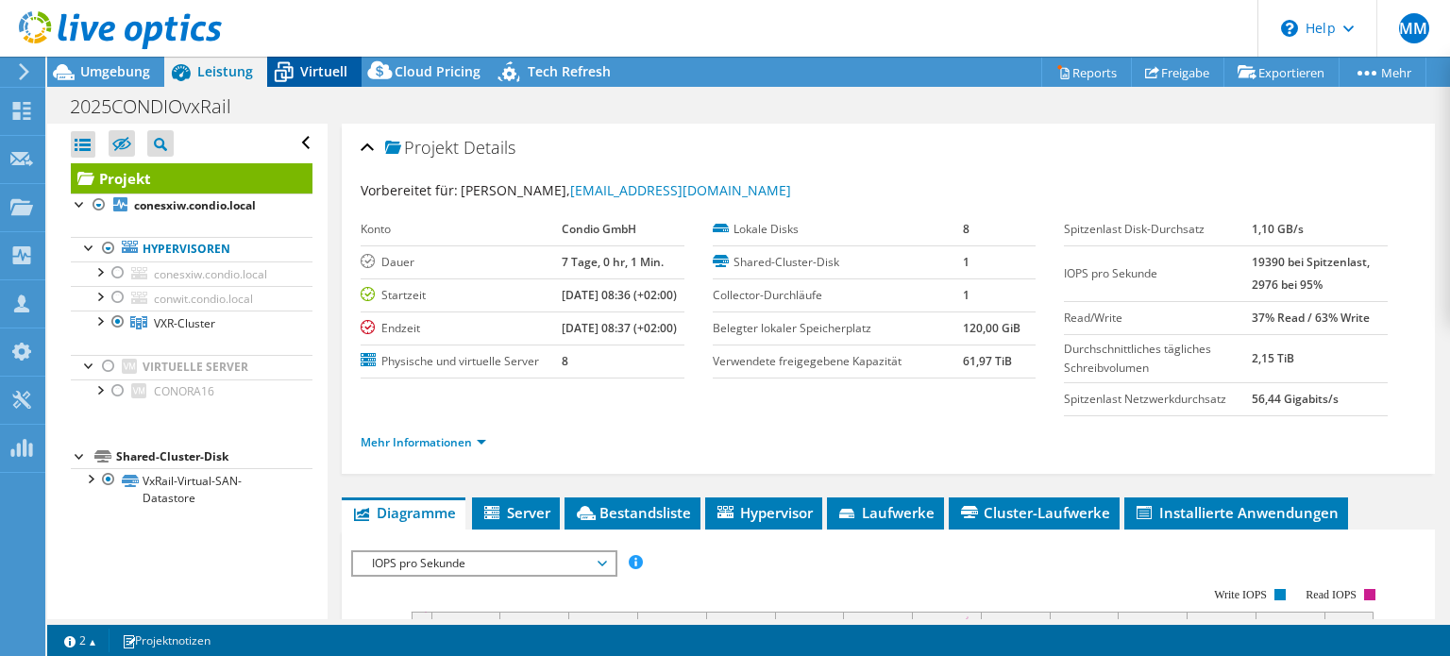
click at [330, 78] on span "Virtuell" at bounding box center [323, 71] width 47 height 18
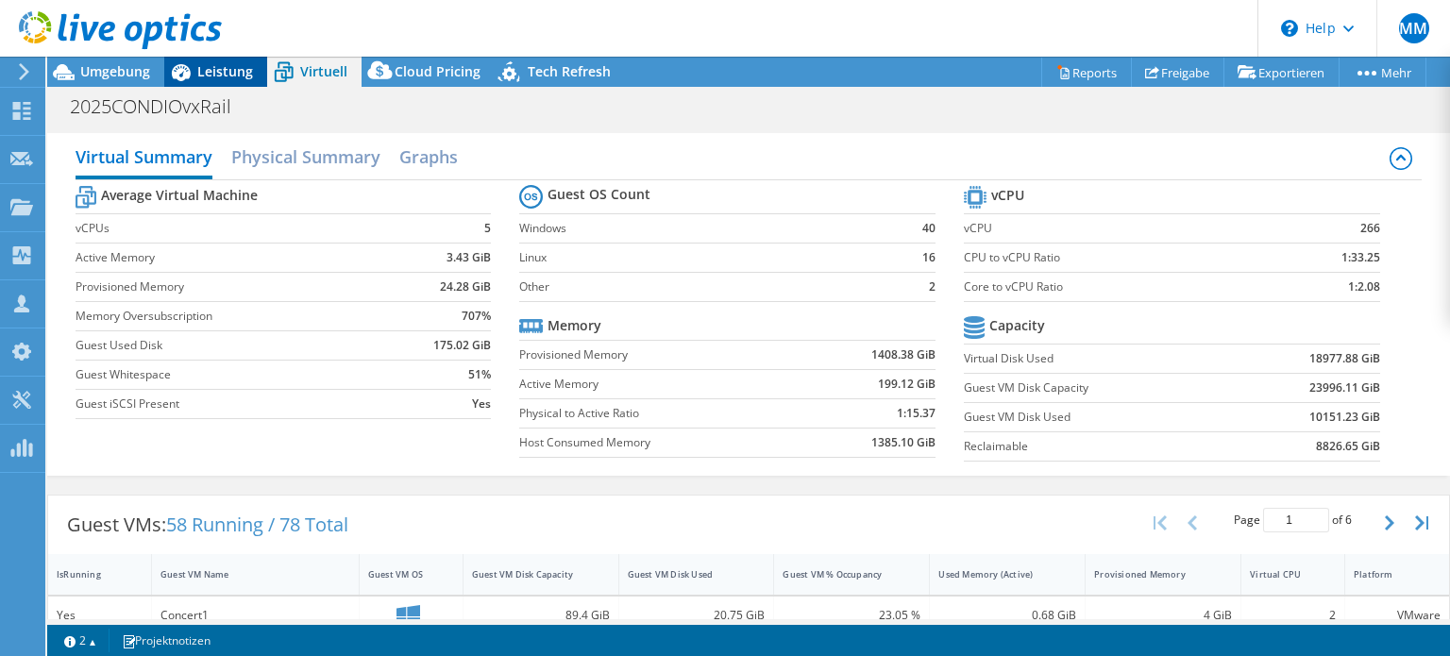
click at [238, 76] on span "Leistung" at bounding box center [225, 71] width 56 height 18
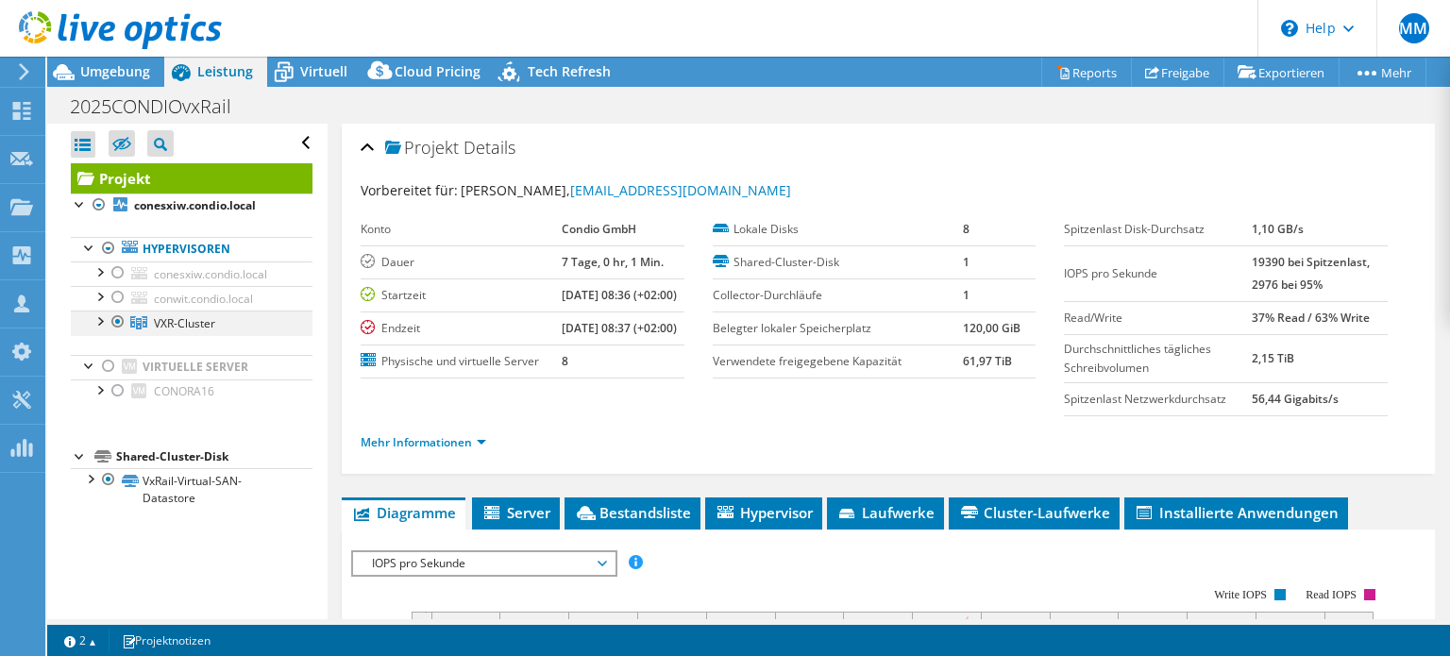
click at [95, 320] on div at bounding box center [99, 320] width 19 height 19
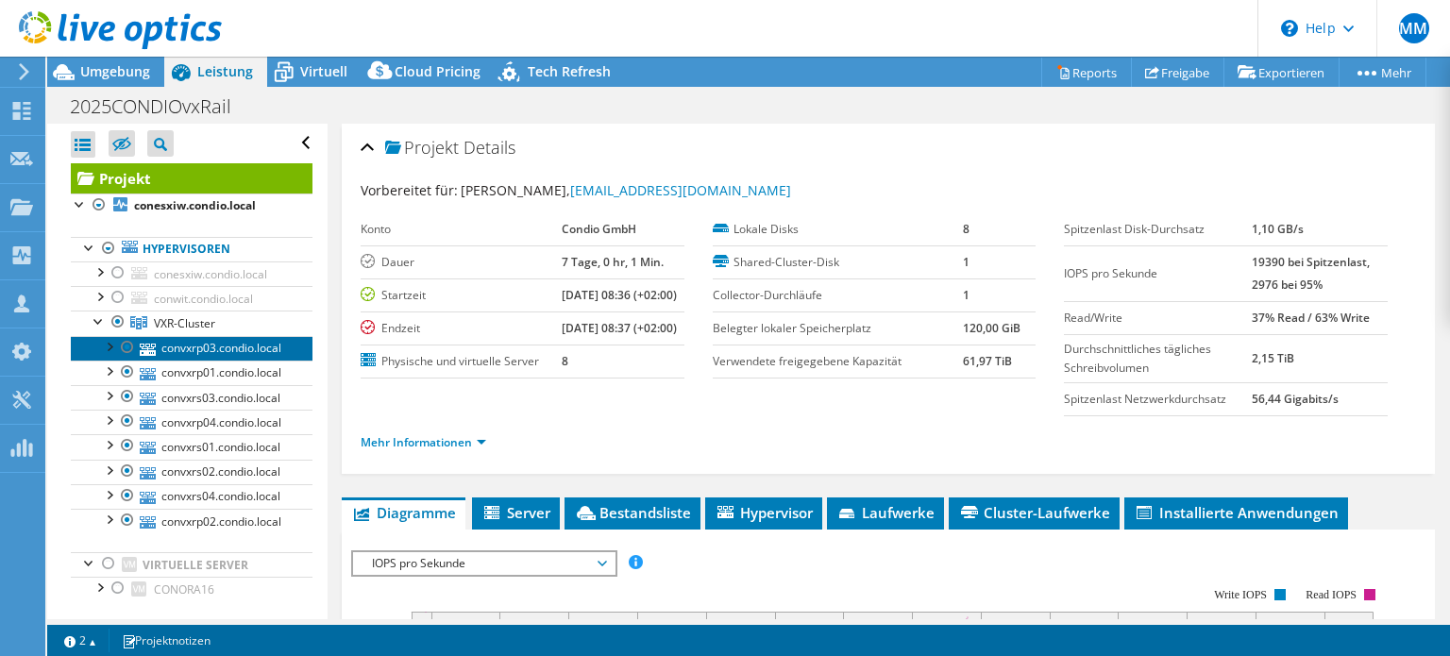
click at [171, 348] on link "convxrp03.condio.local" at bounding box center [192, 348] width 242 height 25
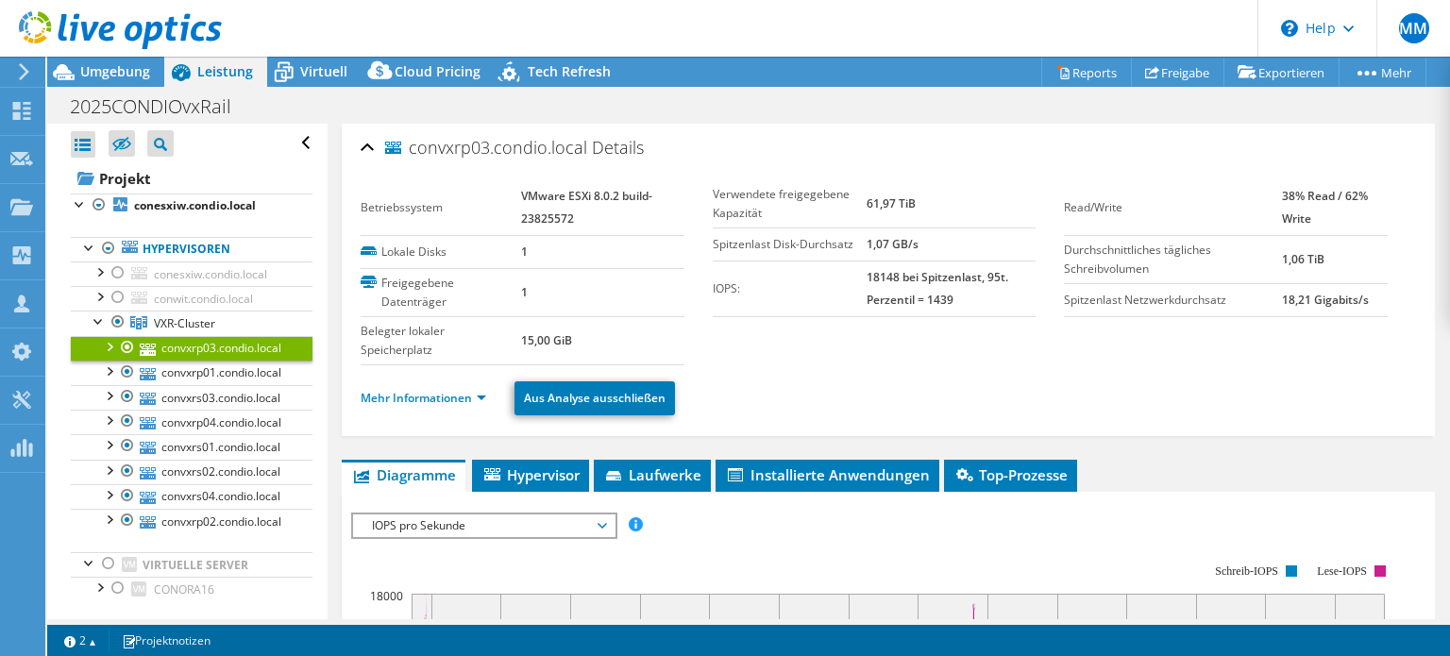
scroll to position [298, 0]
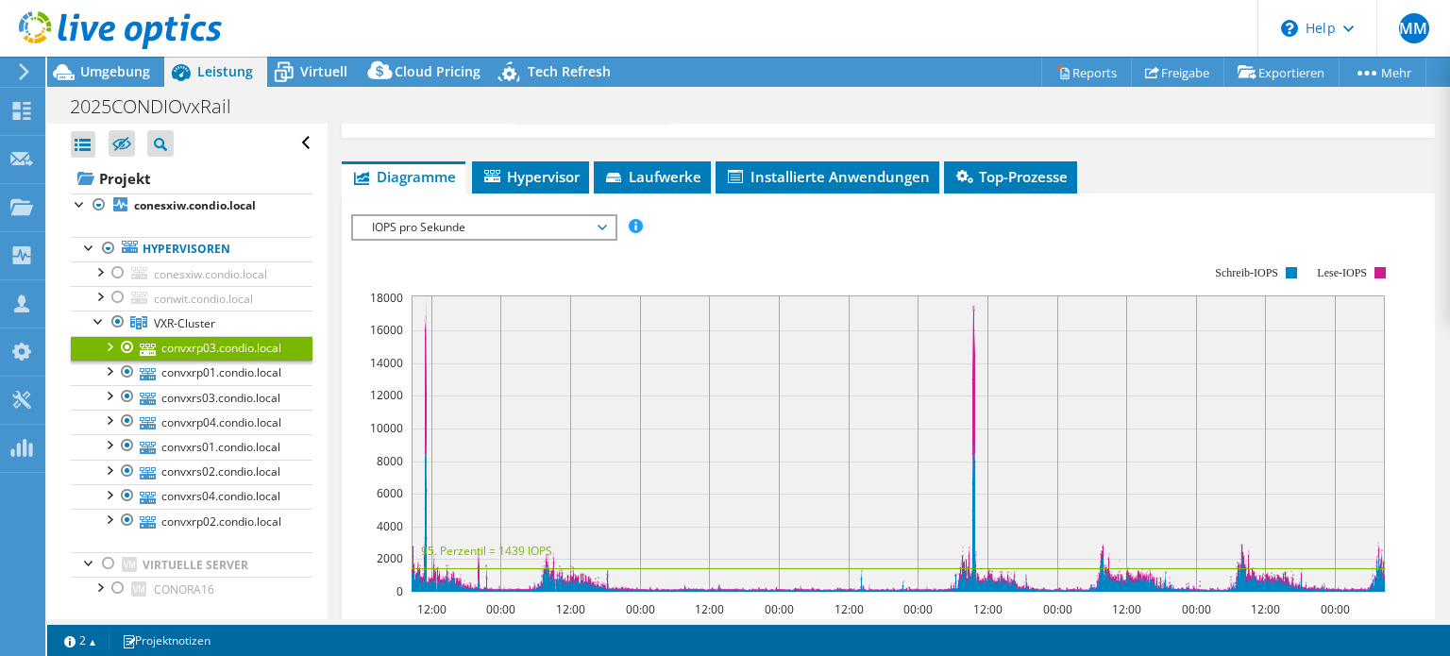
click at [521, 228] on span "IOPS pro Sekunde" at bounding box center [484, 227] width 243 height 23
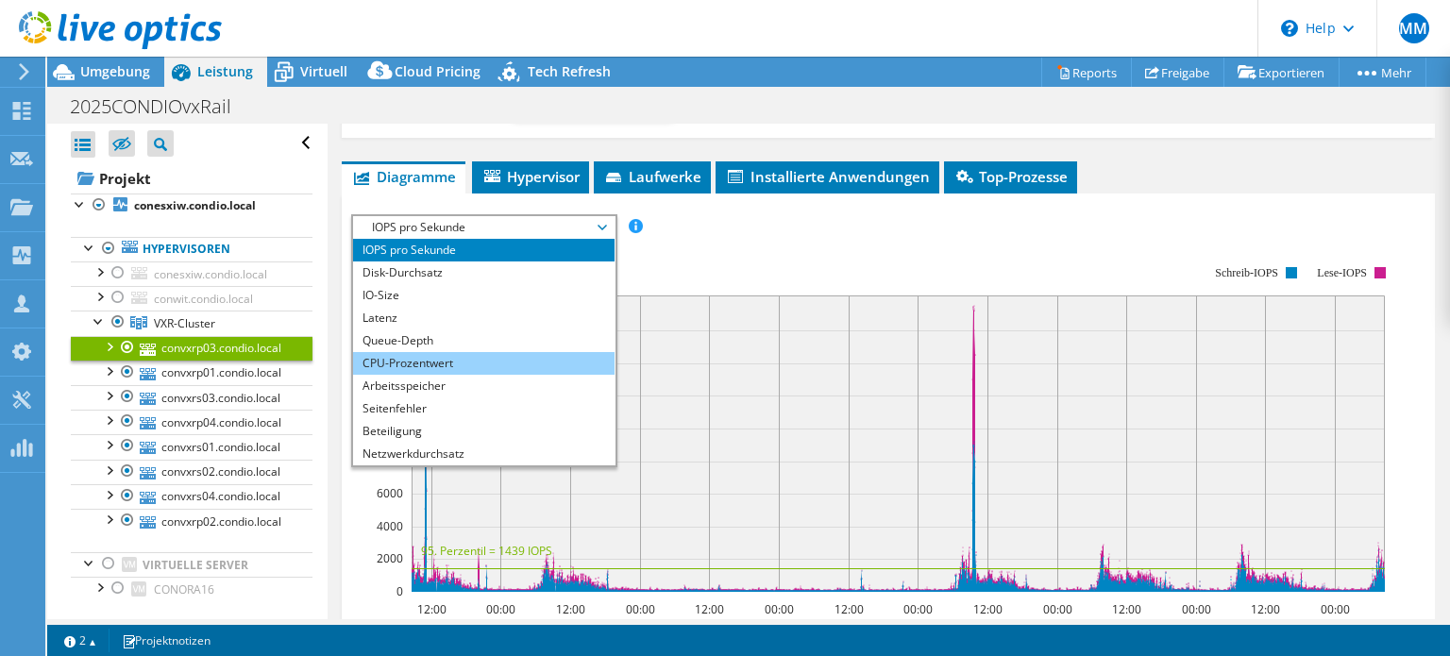
click at [480, 363] on li "CPU-Prozentwert" at bounding box center [484, 363] width 262 height 23
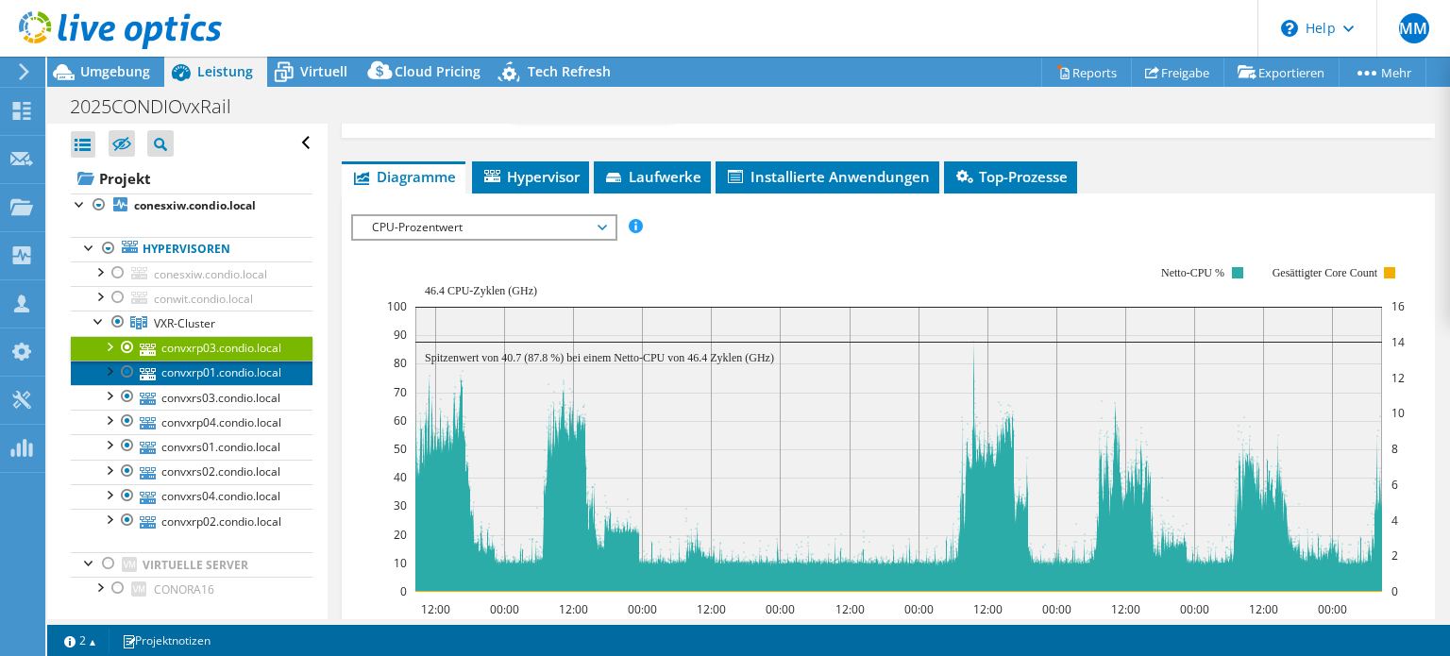
click at [252, 370] on link "convxrp01.condio.local" at bounding box center [192, 373] width 242 height 25
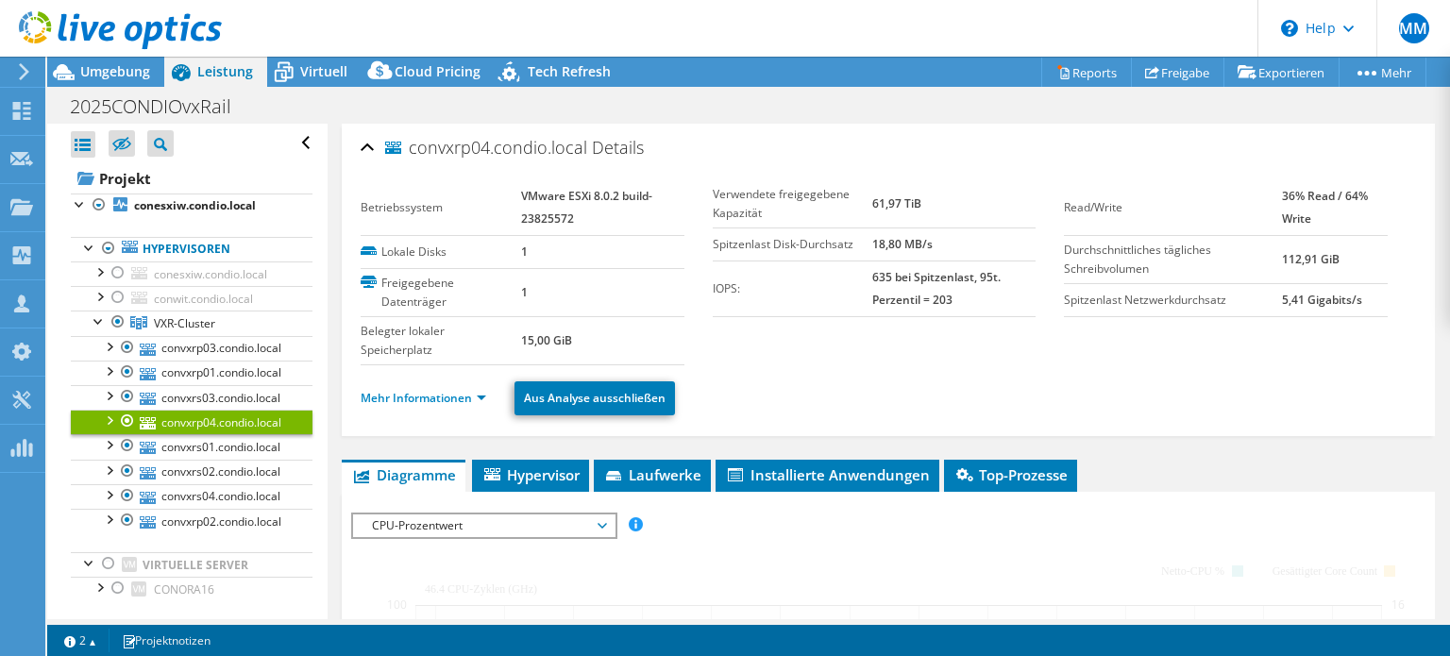
select select "EUFrankfurt"
select select "EUR"
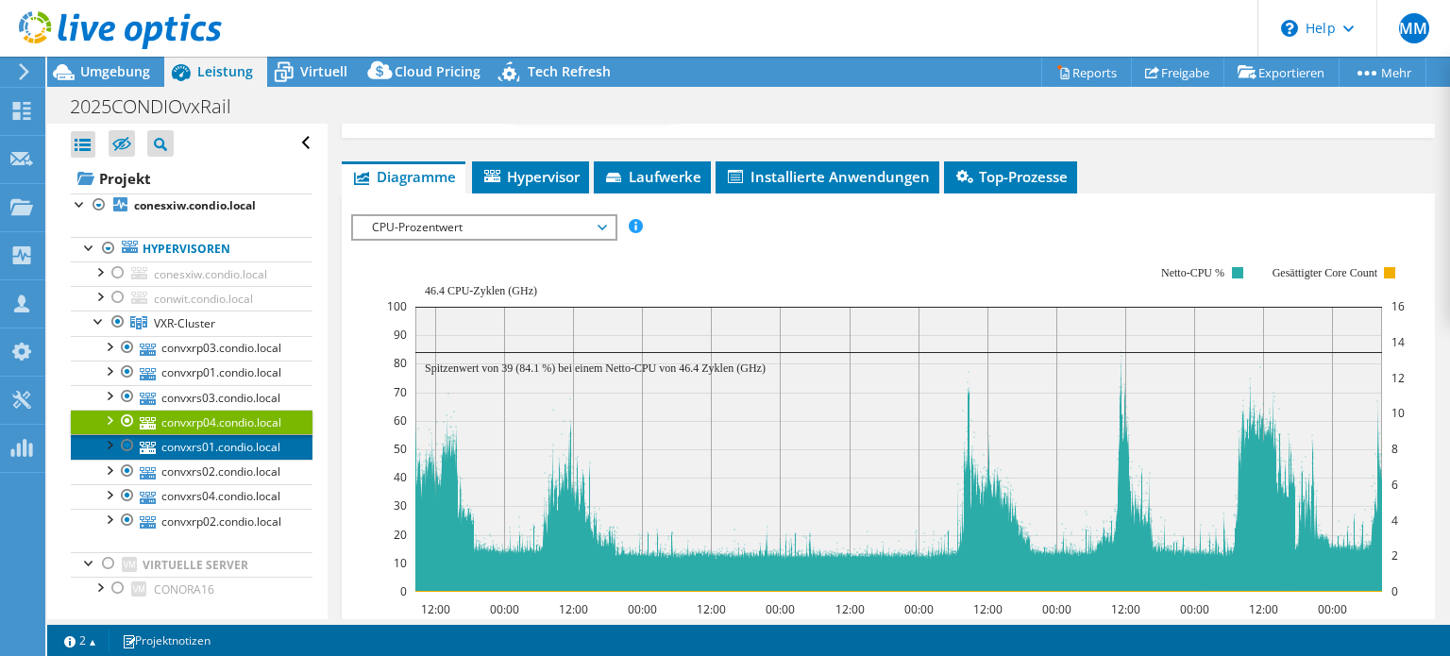
click at [227, 450] on link "convxrs01.condio.local" at bounding box center [192, 446] width 242 height 25
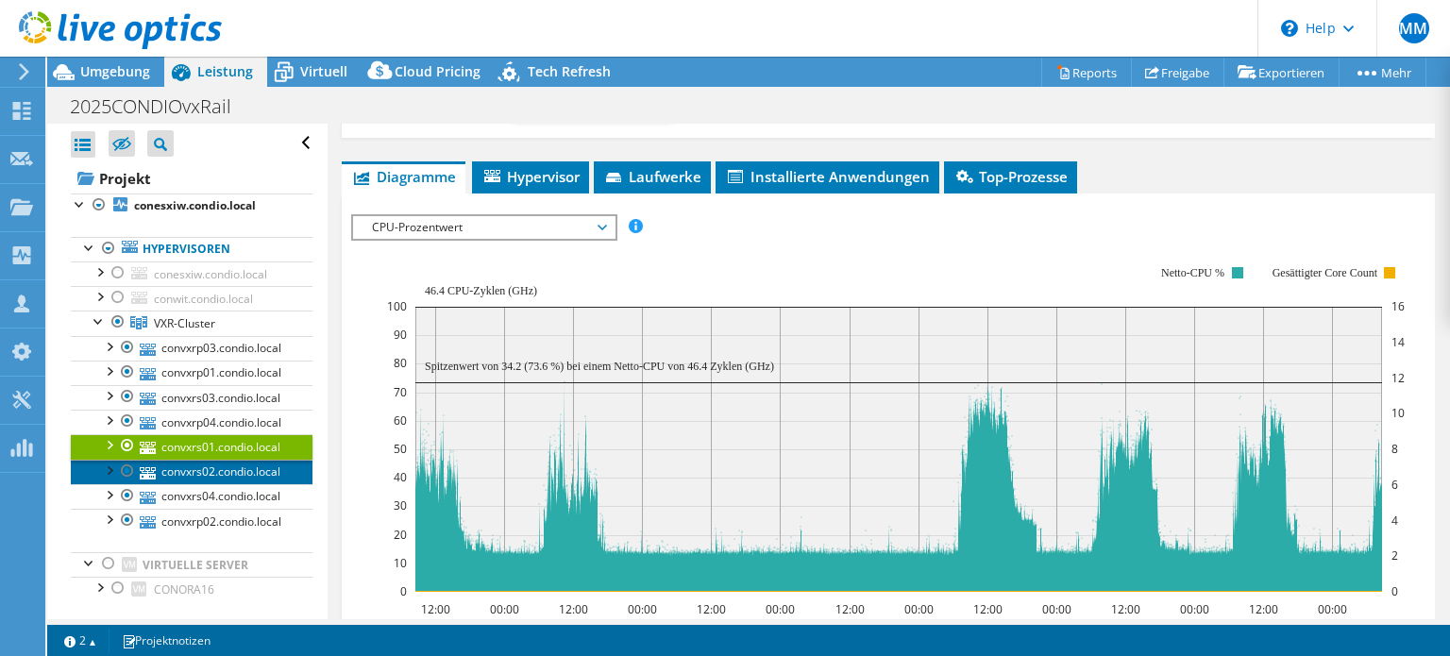
click at [226, 468] on link "convxrs02.condio.local" at bounding box center [192, 472] width 242 height 25
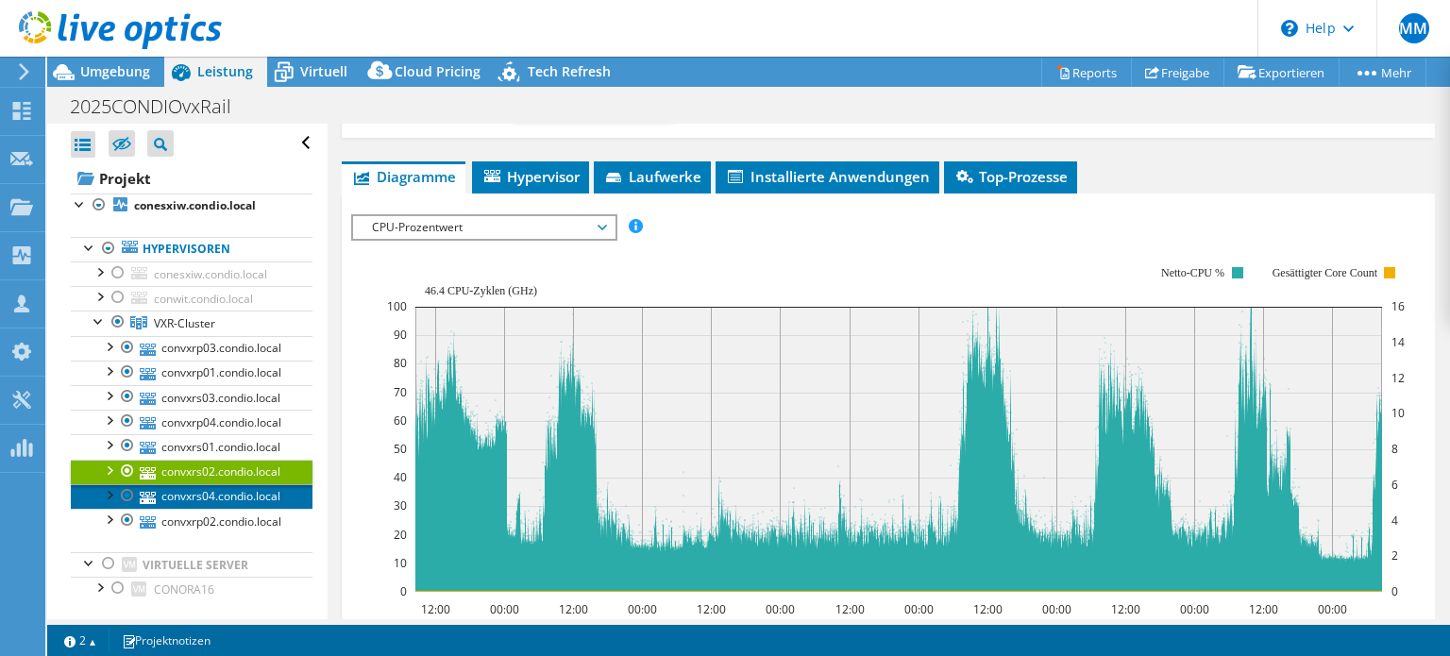
click at [221, 494] on link "convxrs04.condio.local" at bounding box center [192, 496] width 242 height 25
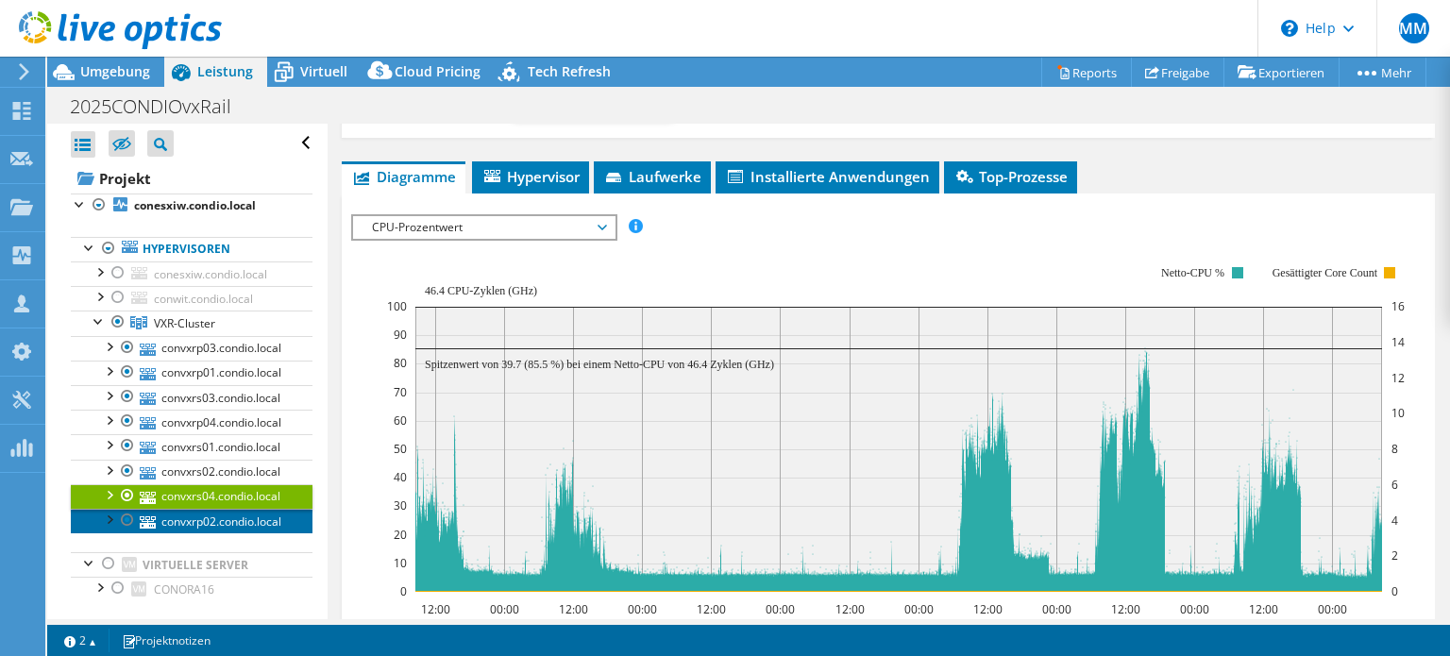
click at [218, 520] on link "convxrp02.condio.local" at bounding box center [192, 521] width 242 height 25
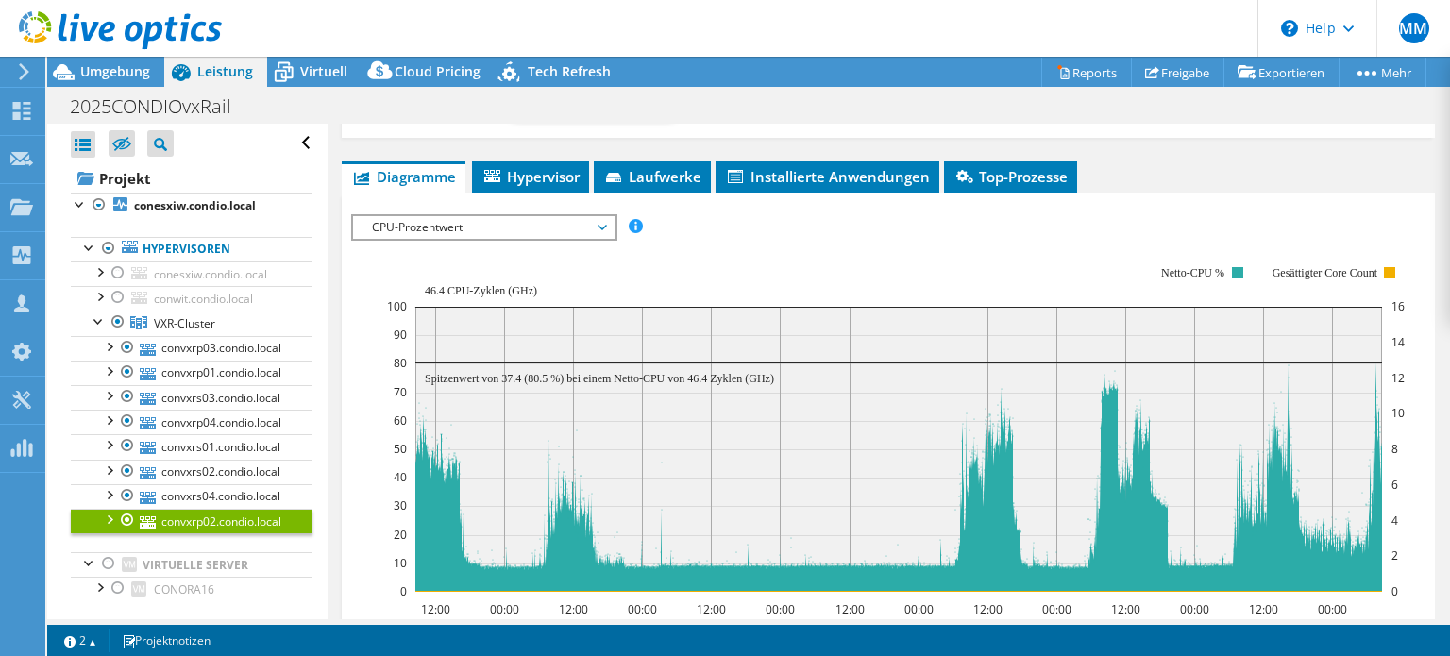
scroll to position [0, 0]
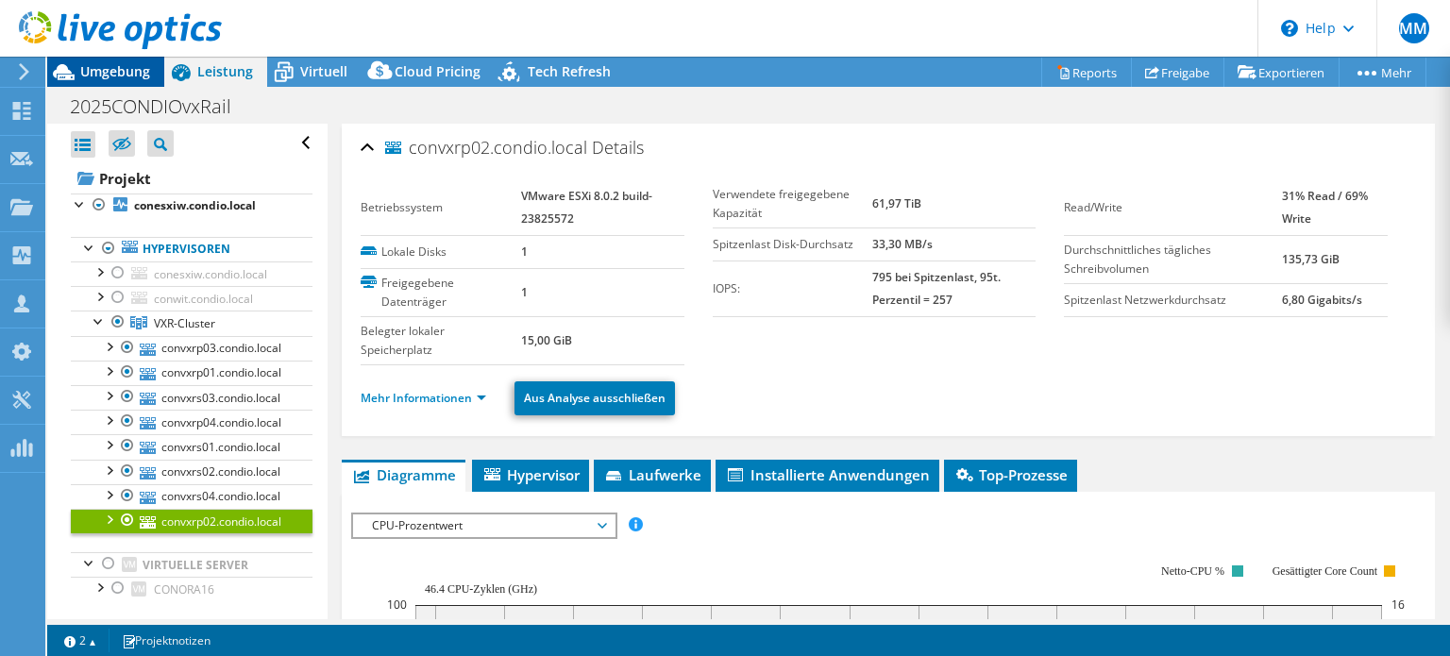
click at [110, 71] on span "Umgebung" at bounding box center [115, 71] width 70 height 18
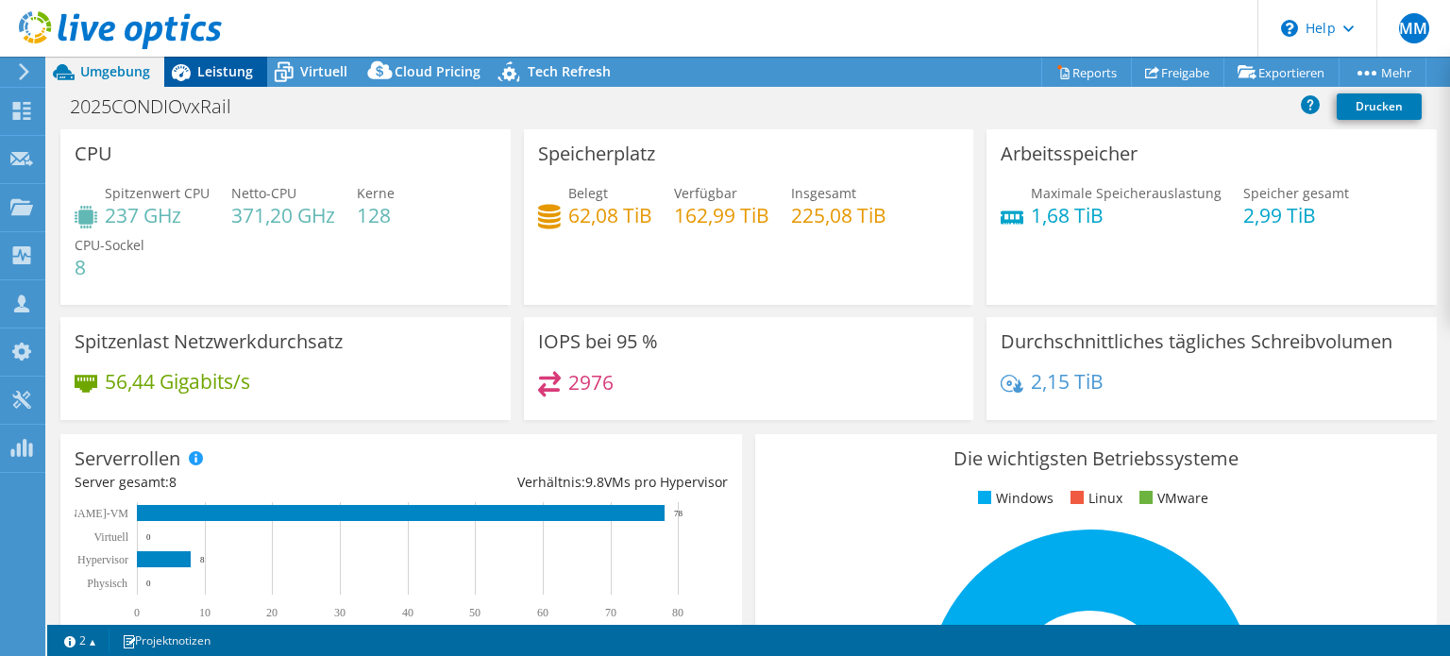
click at [222, 66] on span "Leistung" at bounding box center [225, 71] width 56 height 18
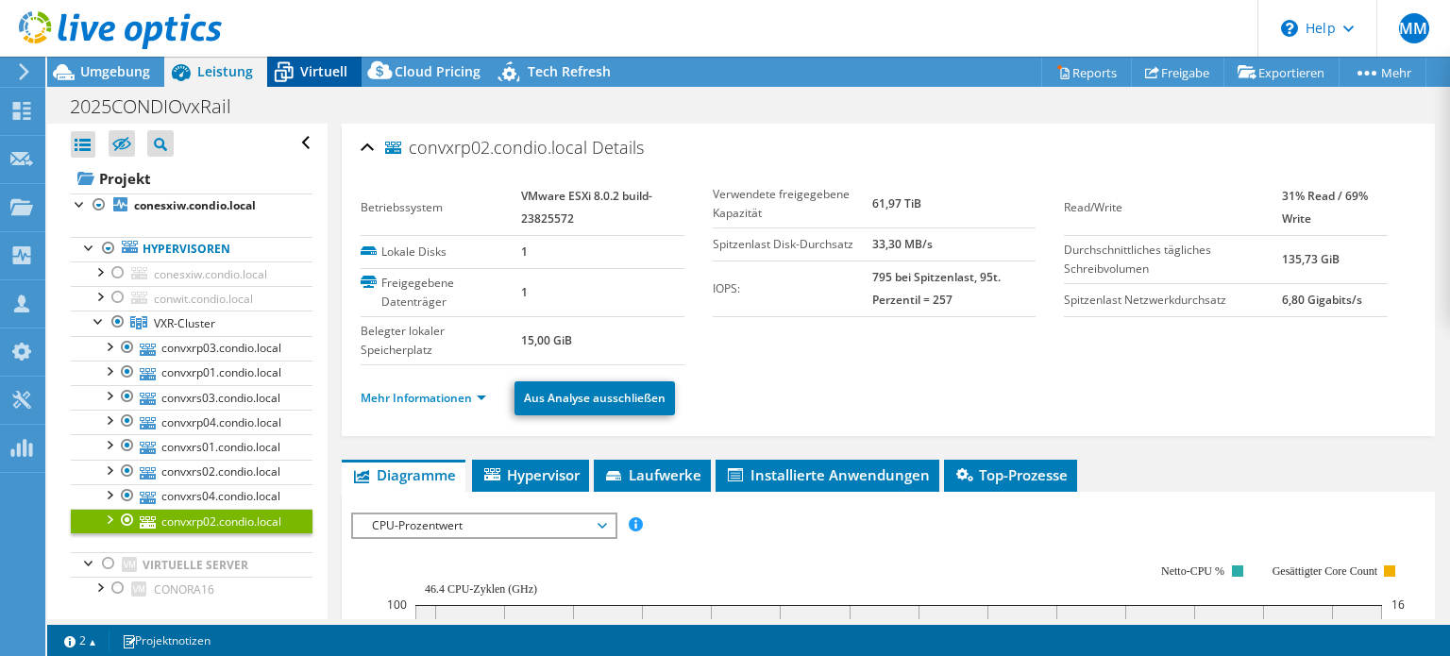
click at [314, 76] on span "Virtuell" at bounding box center [323, 71] width 47 height 18
